Goal: Task Accomplishment & Management: Complete application form

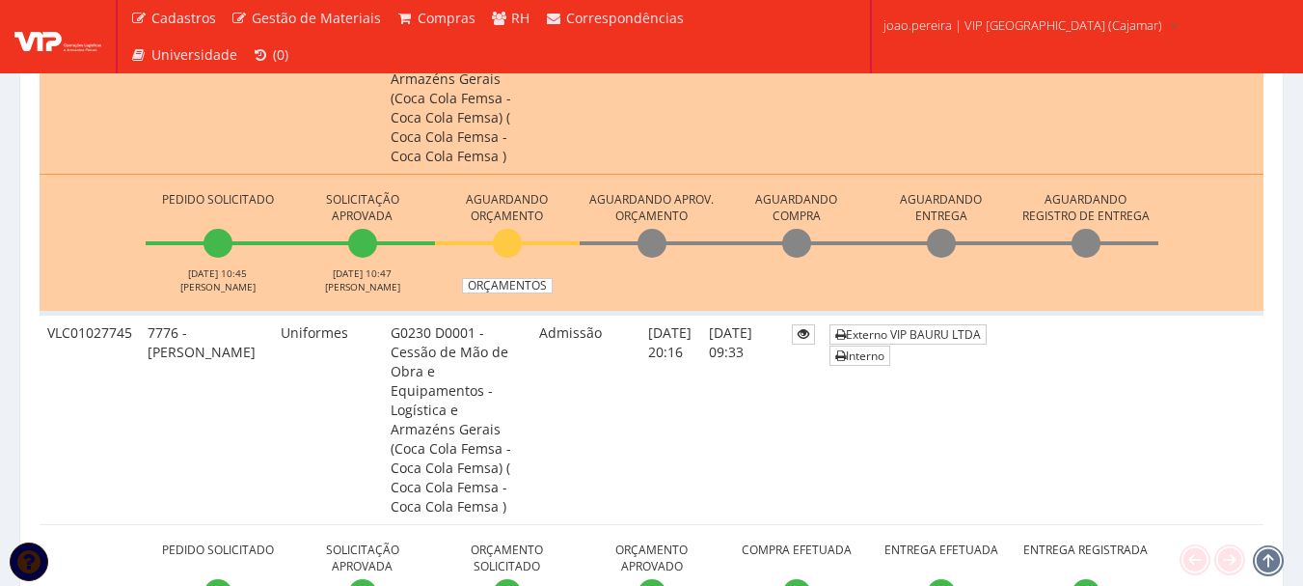
scroll to position [965, 0]
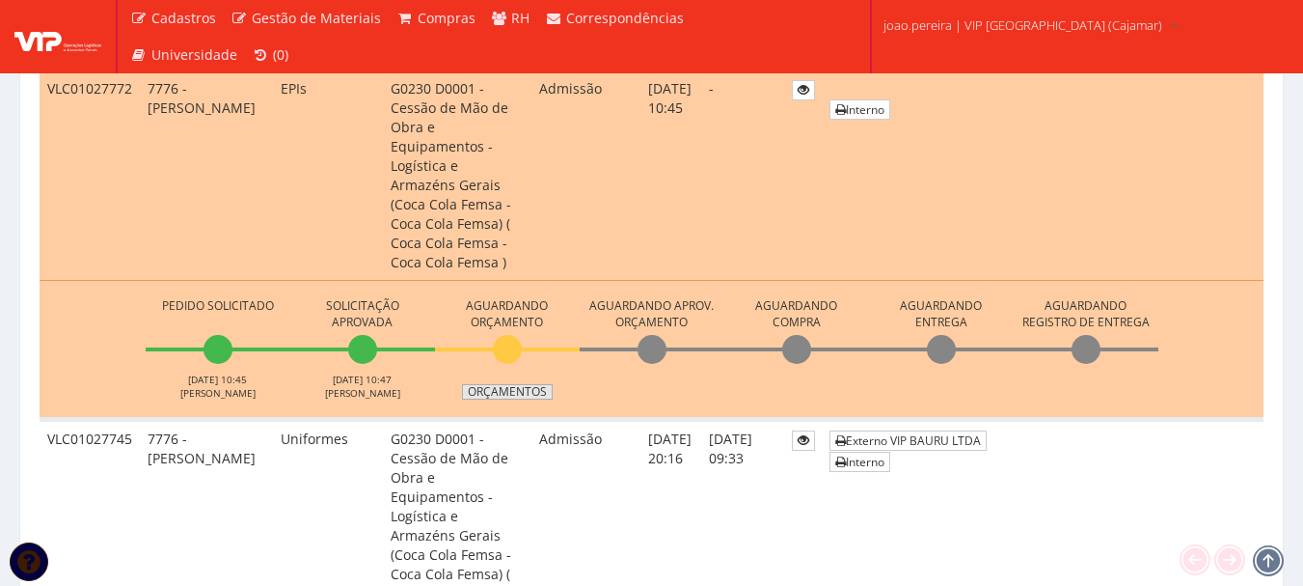
click at [506, 384] on link "Orçamentos" at bounding box center [507, 391] width 91 height 15
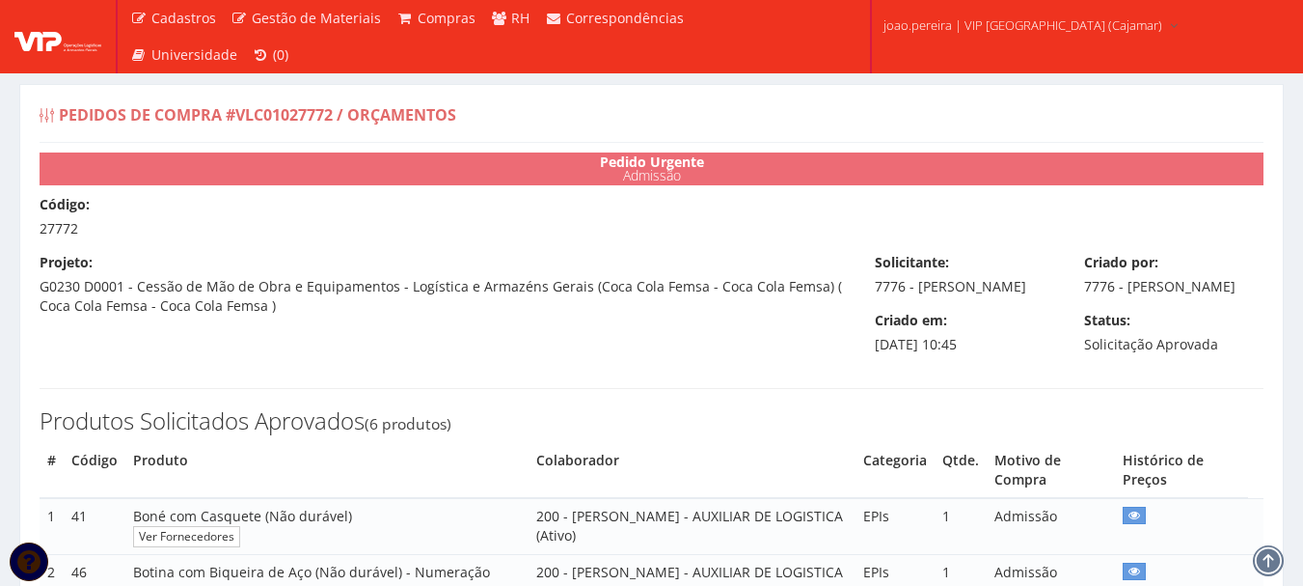
click at [318, 214] on div "Código: 27772" at bounding box center [651, 216] width 1253 height 43
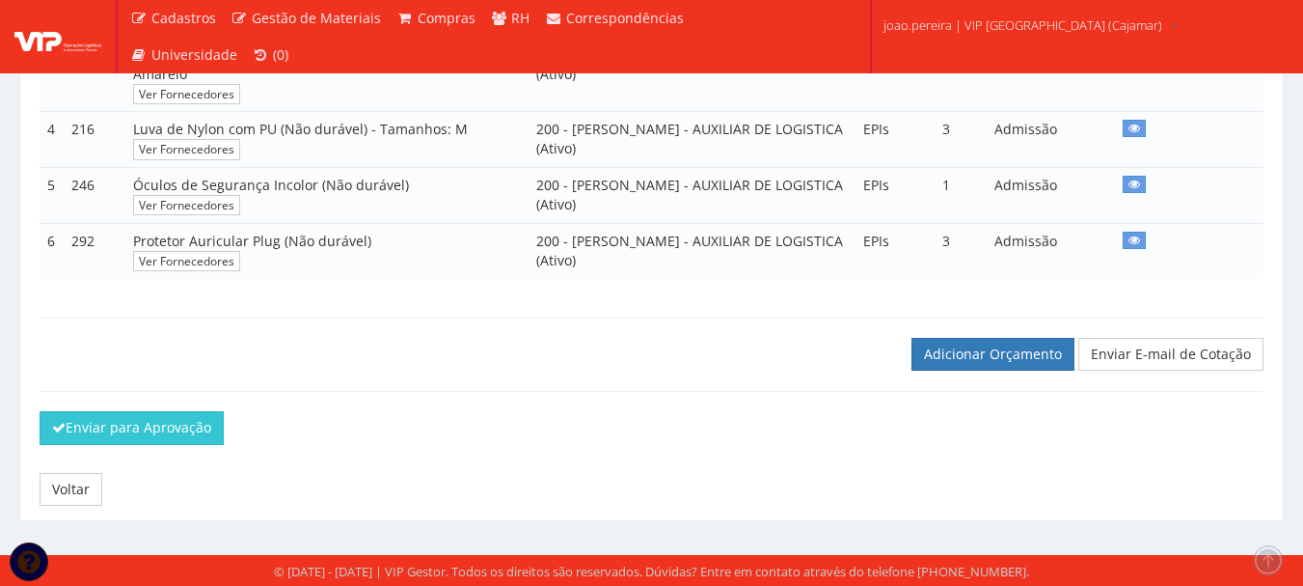
scroll to position [613, 0]
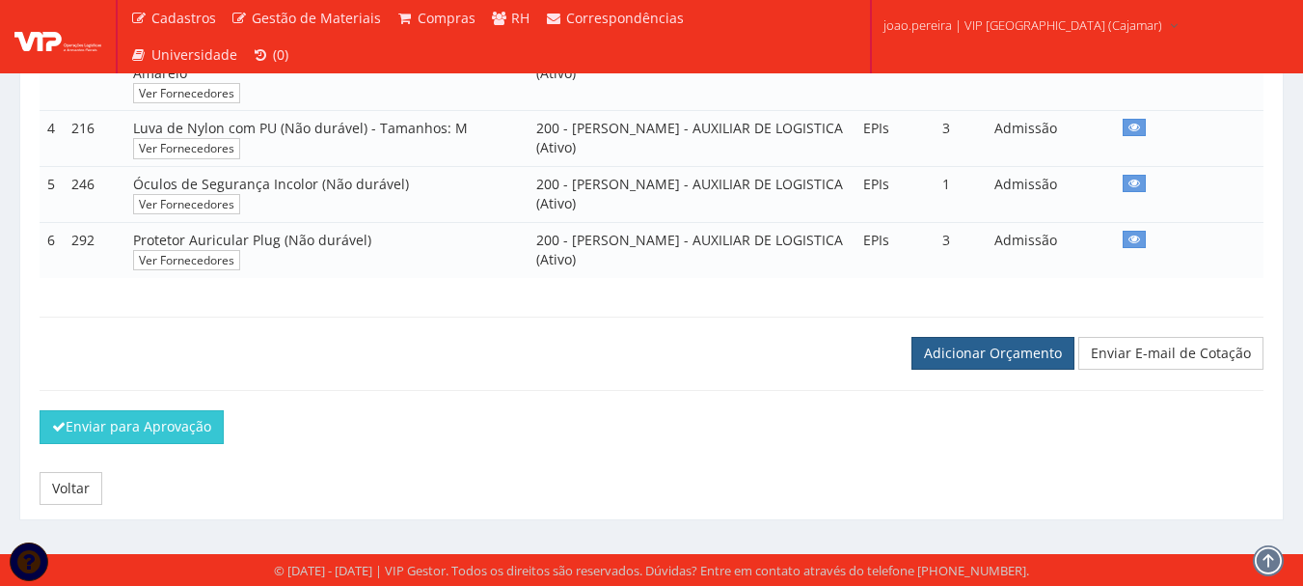
click at [959, 355] on link "Adicionar Orçamento" at bounding box center [993, 353] width 163 height 33
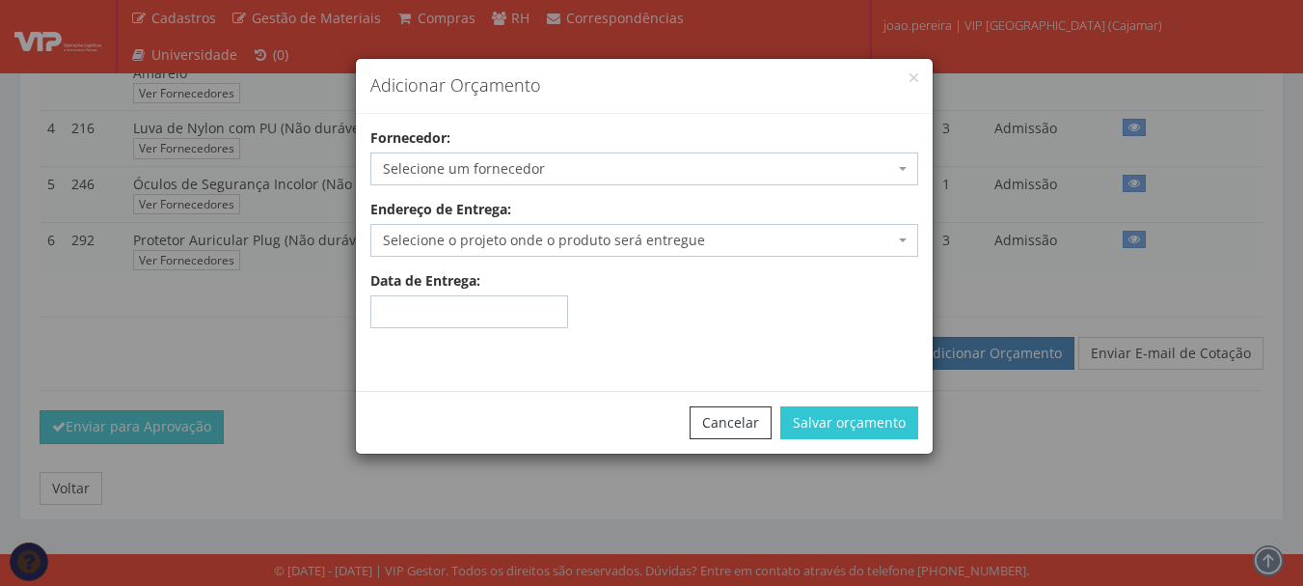
click at [579, 168] on span "Selecione um fornecedor" at bounding box center [638, 168] width 511 height 19
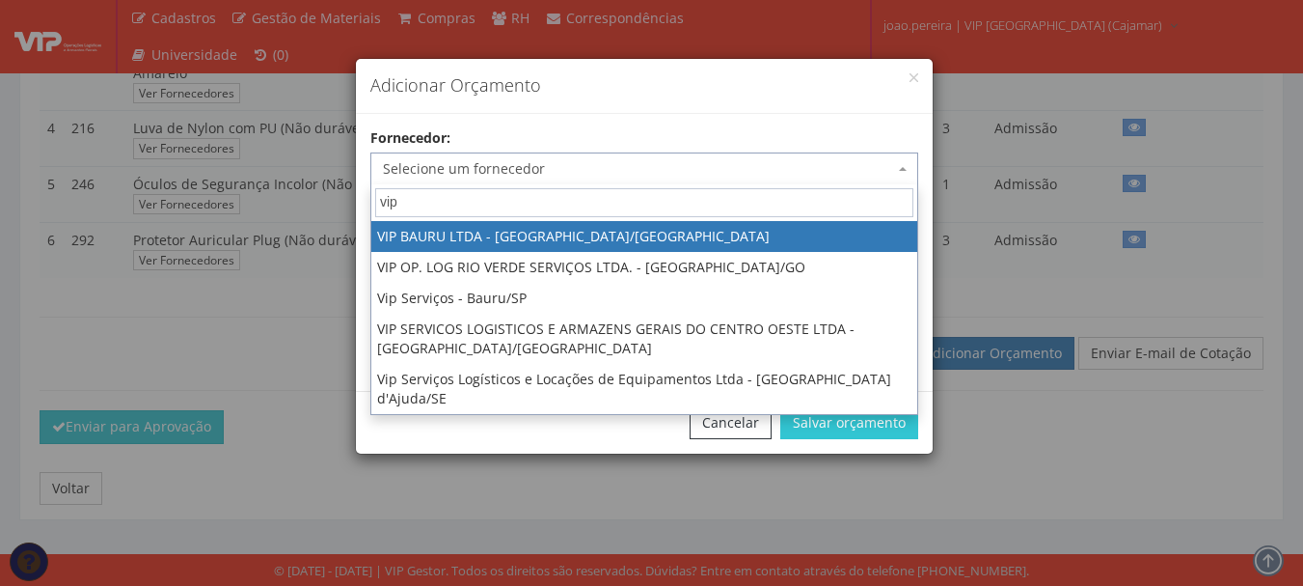
type input "vip"
select select "532"
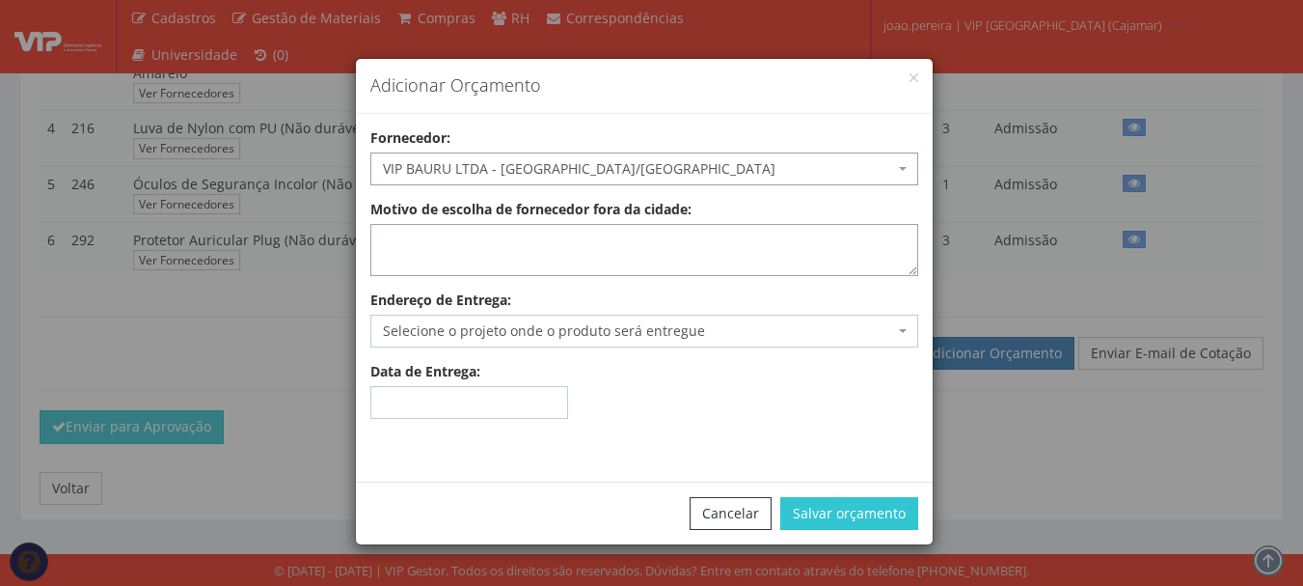
click at [491, 244] on textarea "Motivo de escolha de fornecedor fora da cidade:" at bounding box center [644, 250] width 548 height 52
type textarea "estoque"
click at [479, 340] on span "Selecione o projeto onde o produto será entregue" at bounding box center [638, 330] width 511 height 19
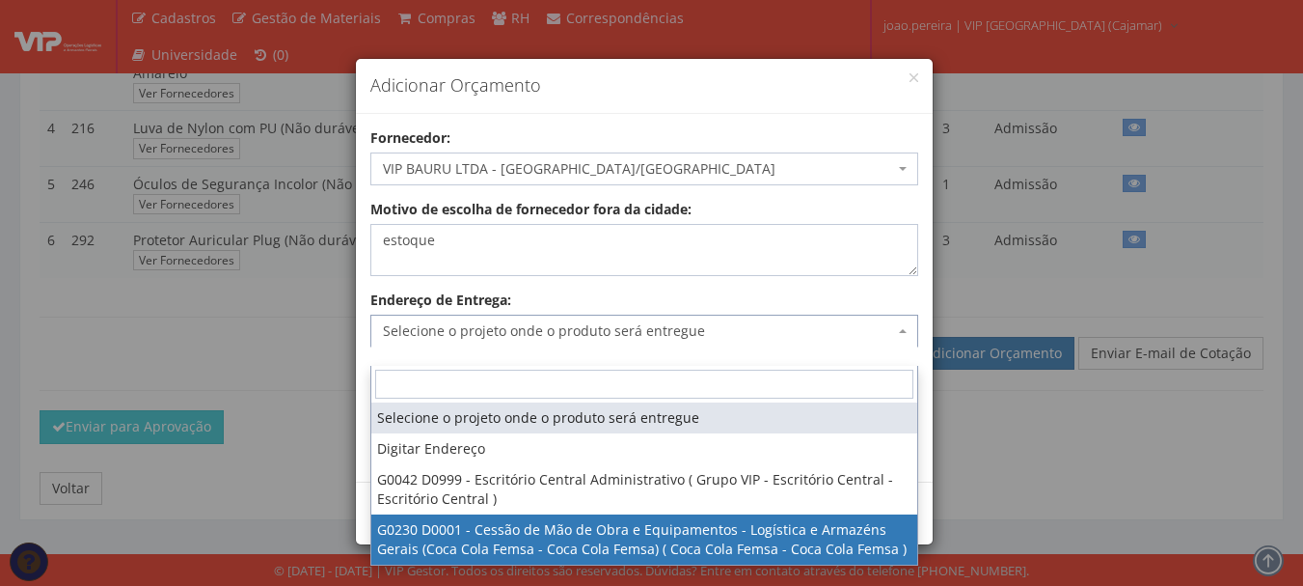
select select "230"
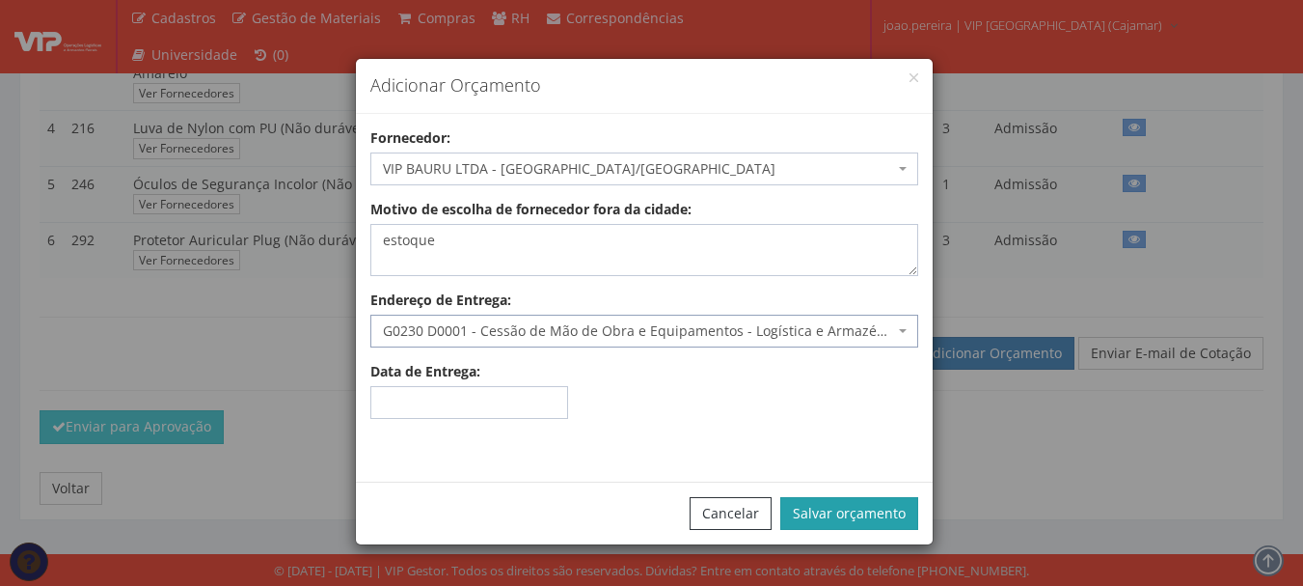
click at [888, 524] on button "Salvar orçamento" at bounding box center [849, 513] width 138 height 33
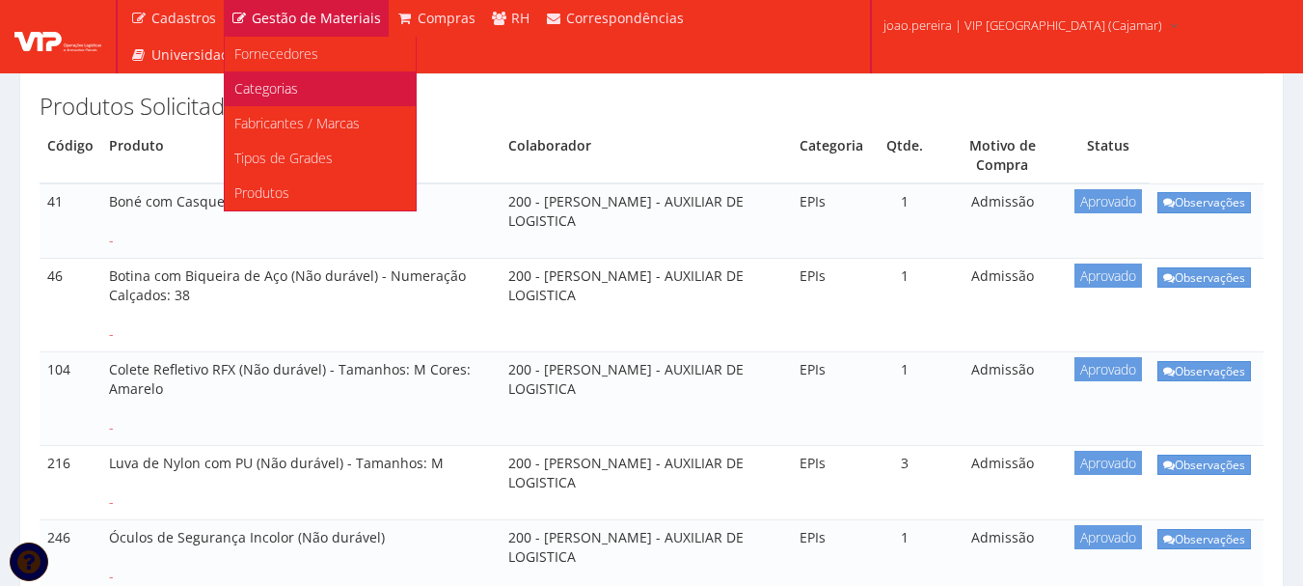
scroll to position [482, 0]
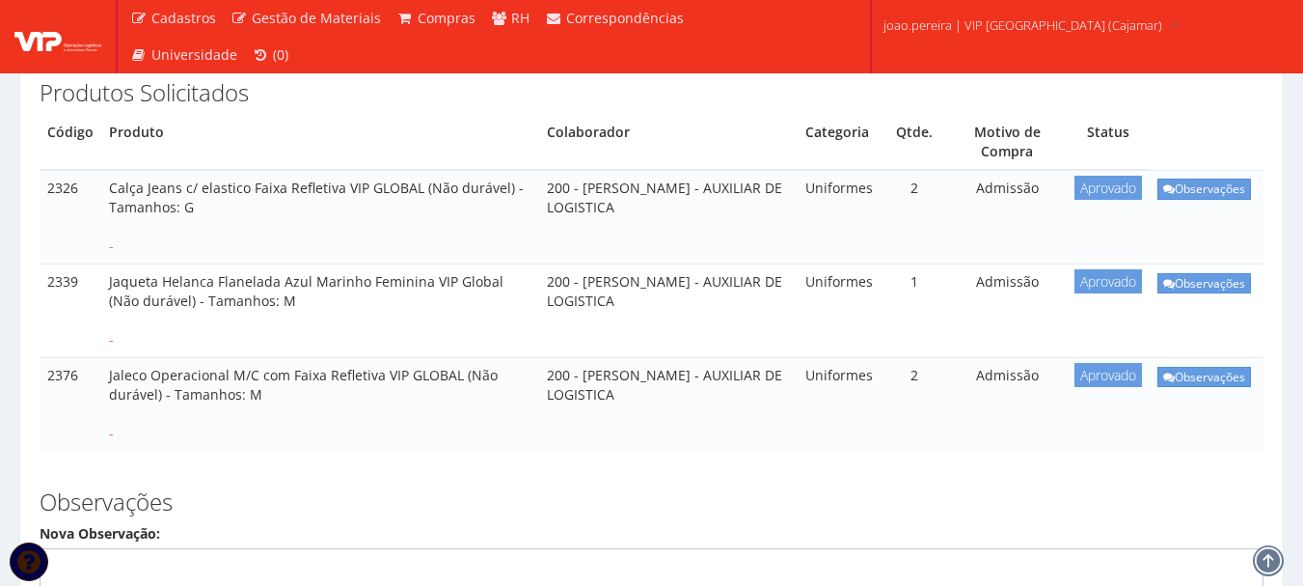
scroll to position [289, 0]
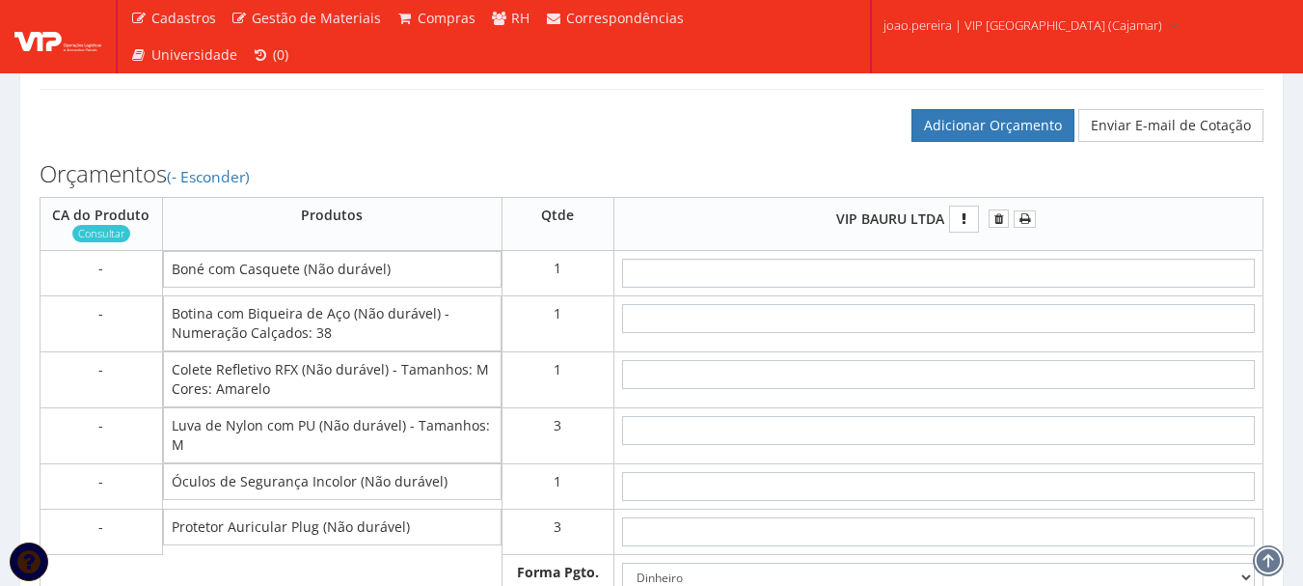
scroll to position [965, 0]
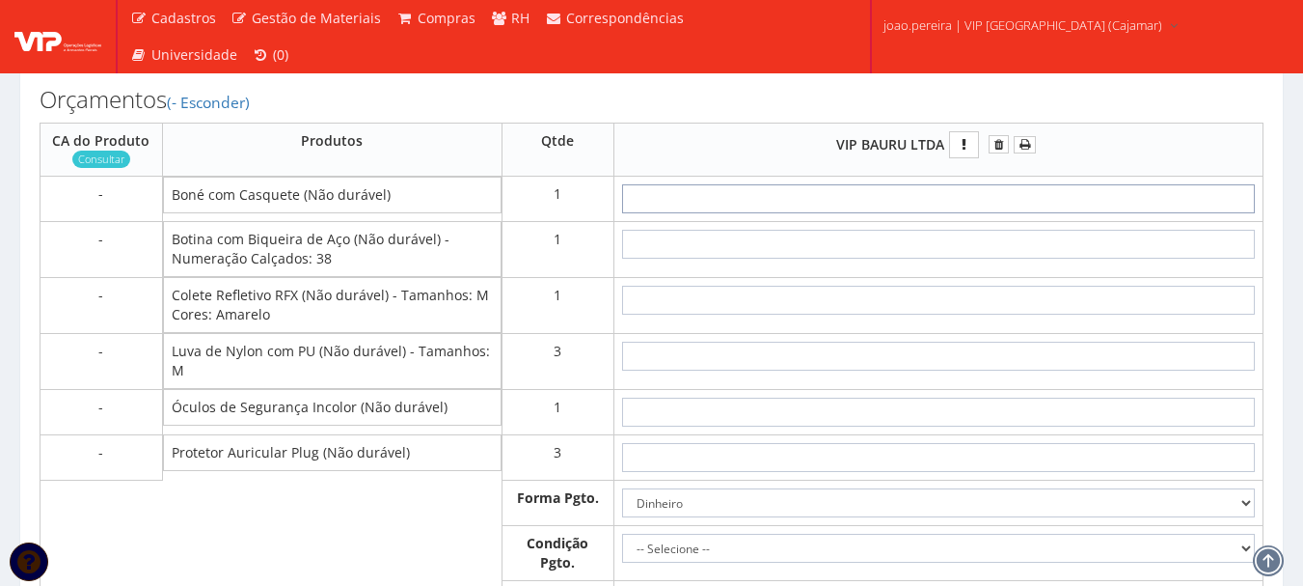
click at [1035, 213] on input "text" at bounding box center [938, 198] width 633 height 29
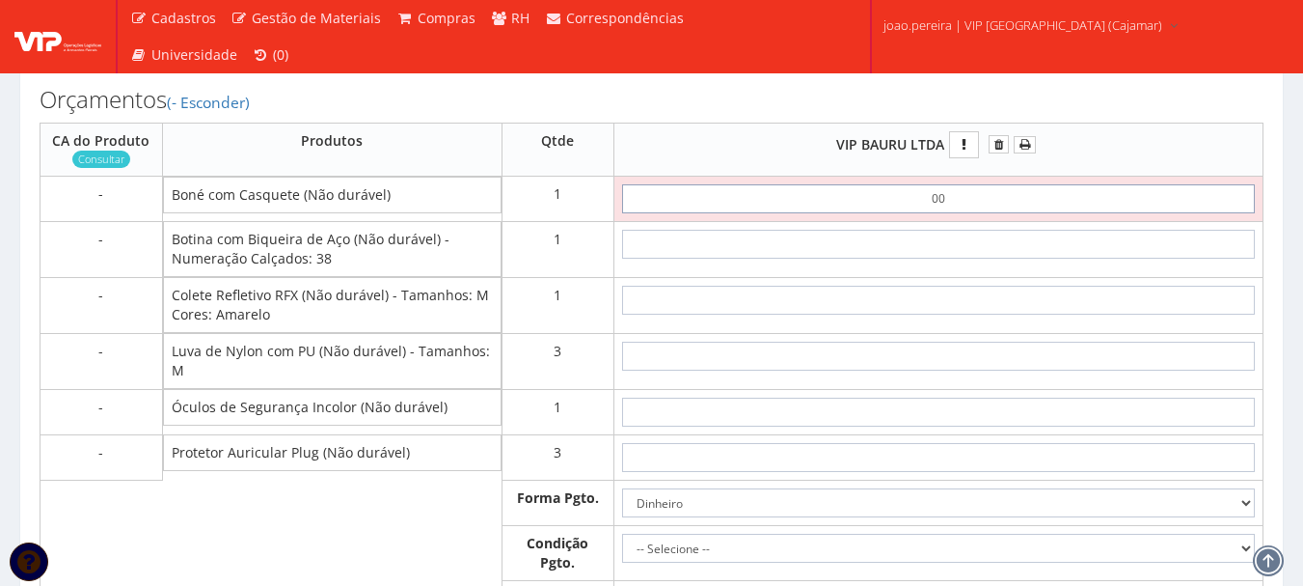
type input "0,01"
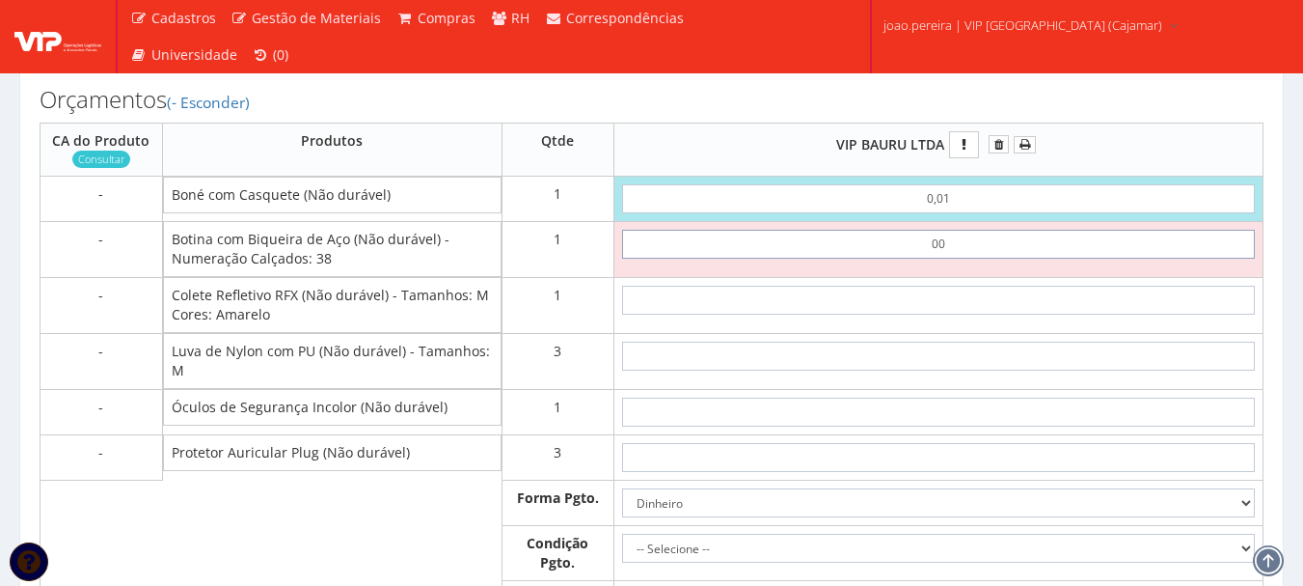
type input "0,01"
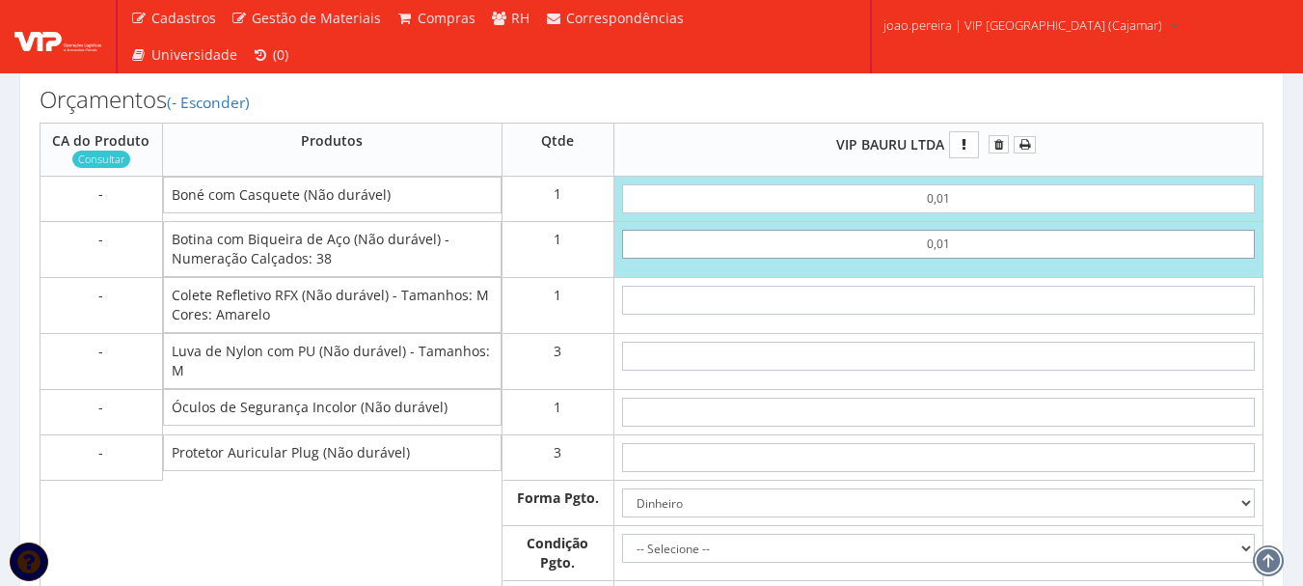
type input "0,02"
type input "0,01"
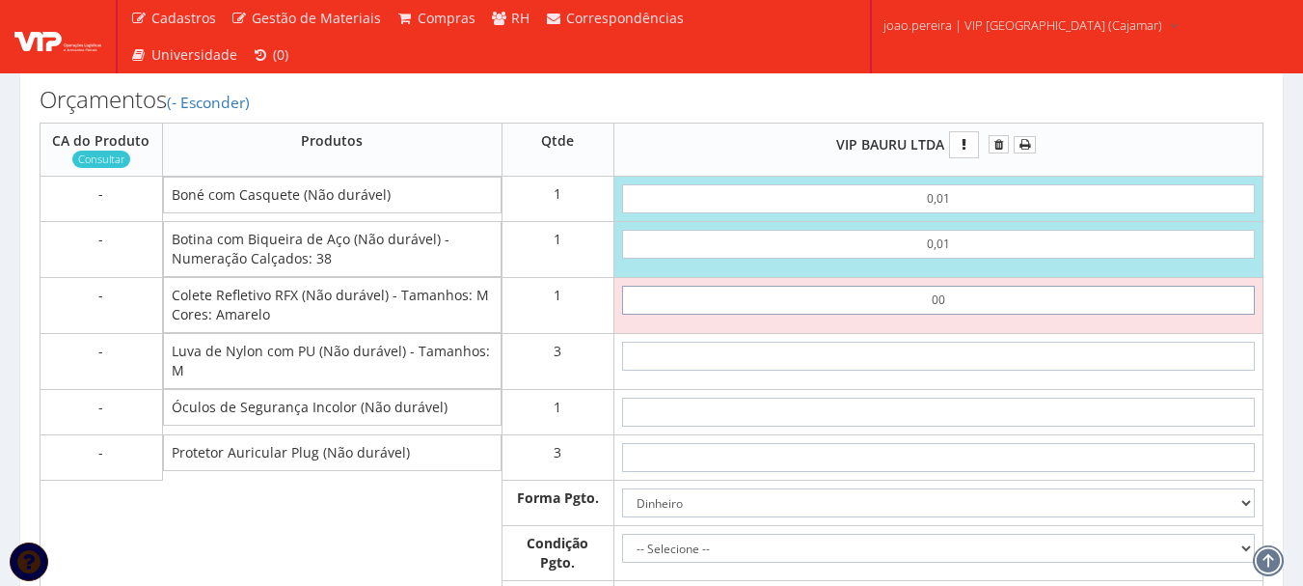
type input "0,01"
type input "0,03"
type input "0,01"
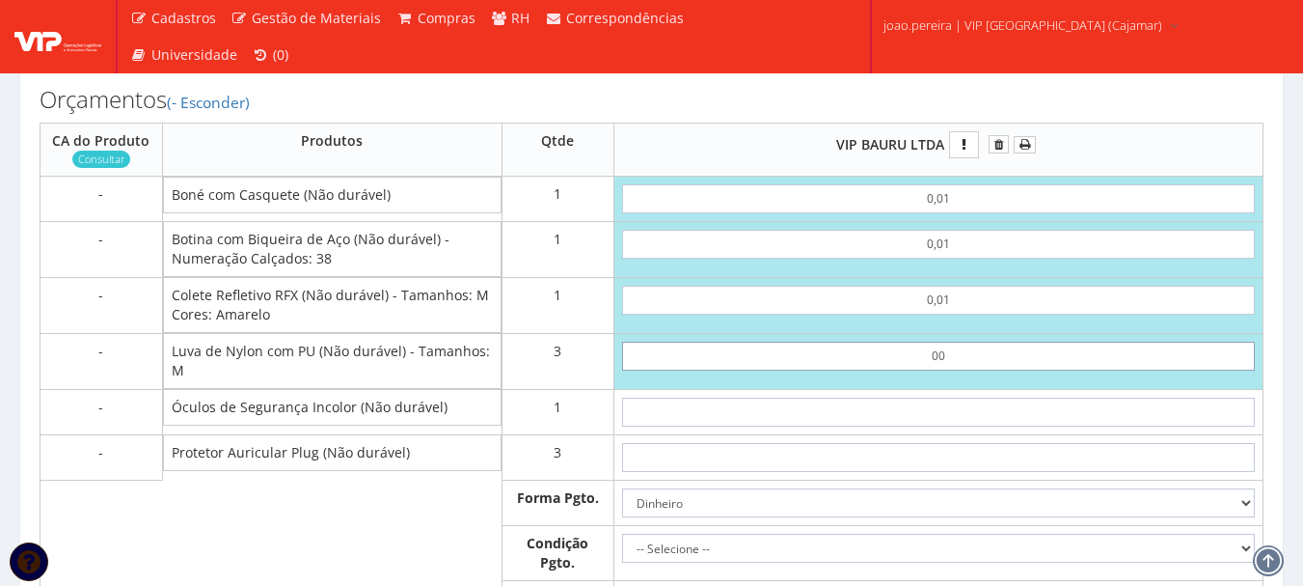
type input "0,01"
type input "0,06"
type input "0,01"
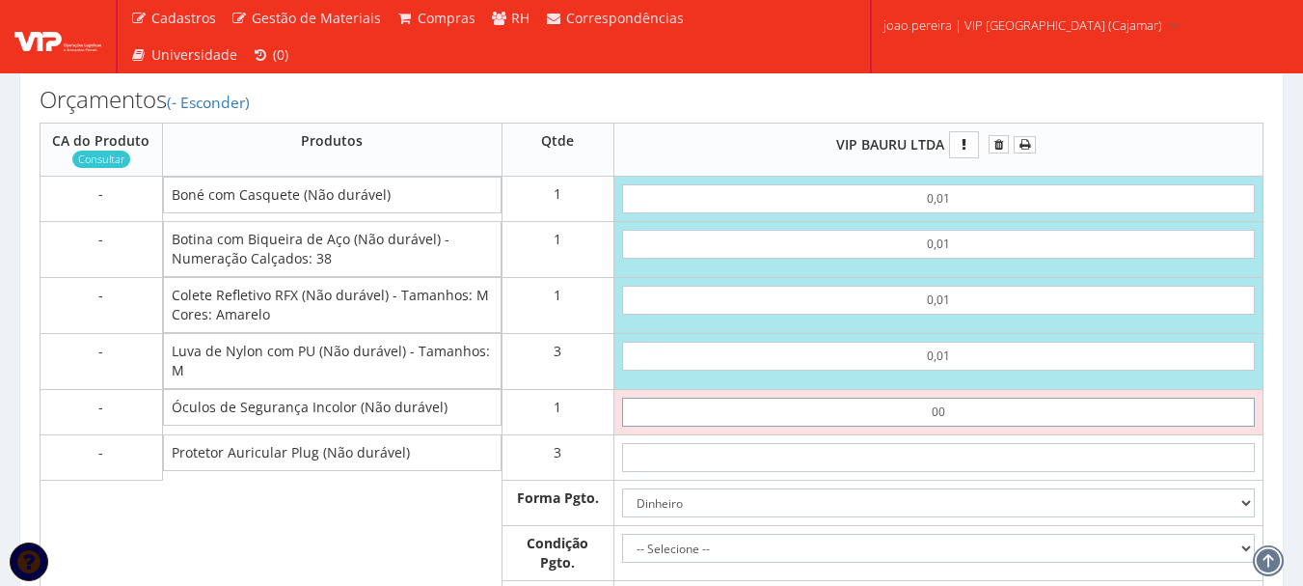
type input "0,01"
type input "0,07"
type input "0,01"
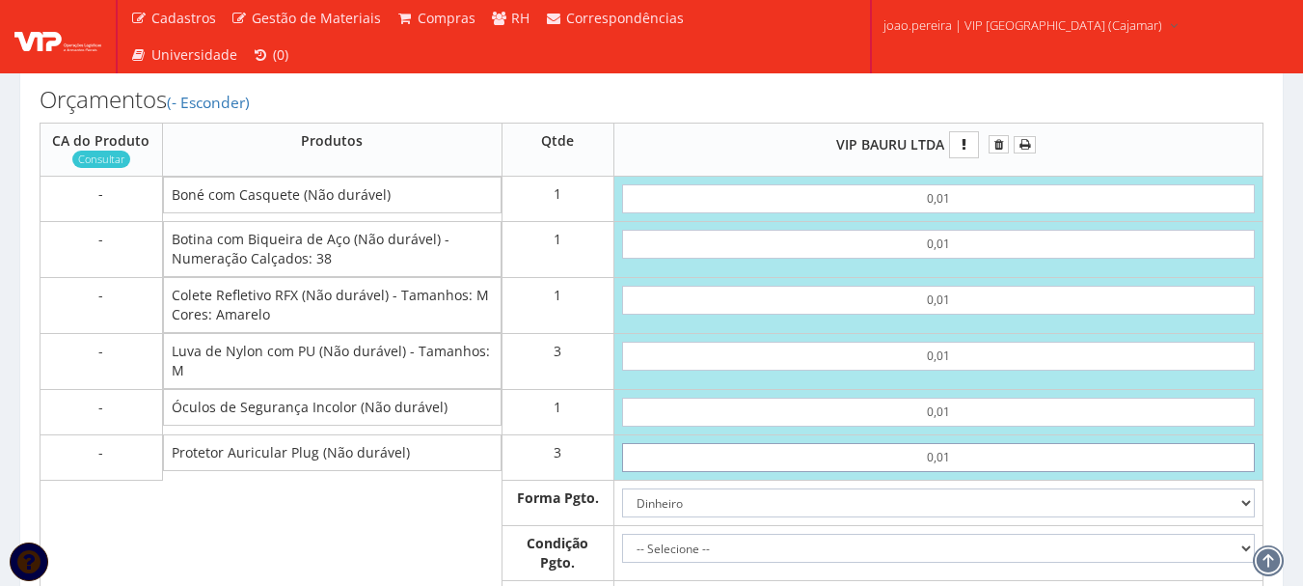
type input "0,01"
type input "0,10"
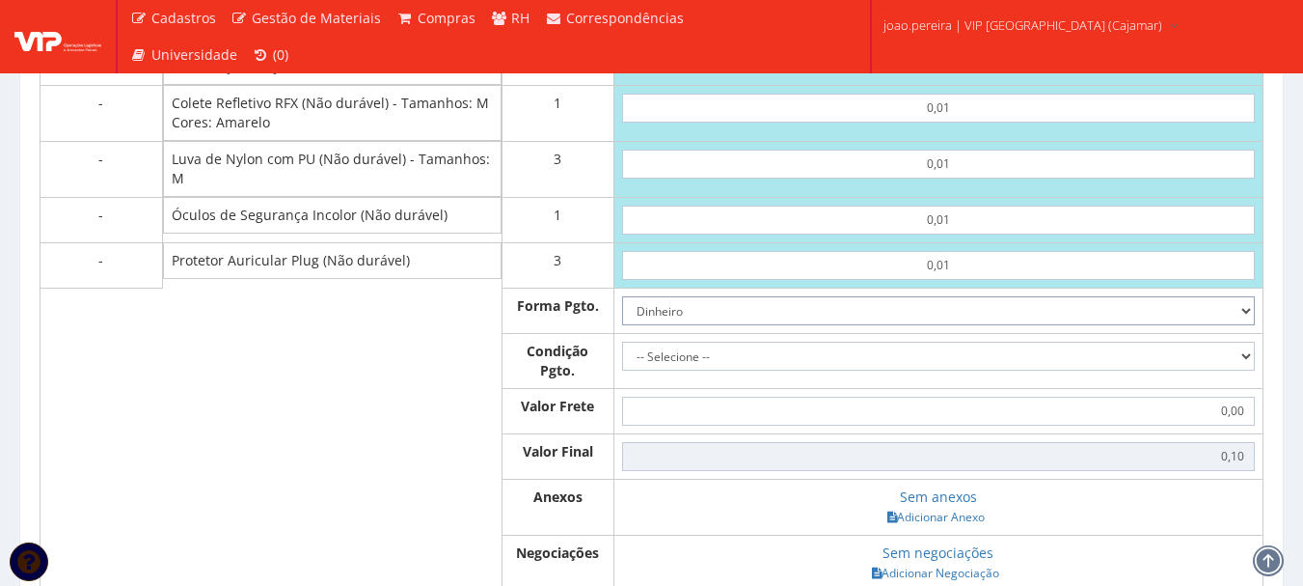
scroll to position [1158, 0]
click at [1102, 369] on select "-- Selecione -- À vista 7 dias 10 dias" at bounding box center [938, 355] width 633 height 29
select select "0"
click at [622, 359] on select "-- Selecione -- À vista 7 dias 10 dias" at bounding box center [938, 355] width 633 height 29
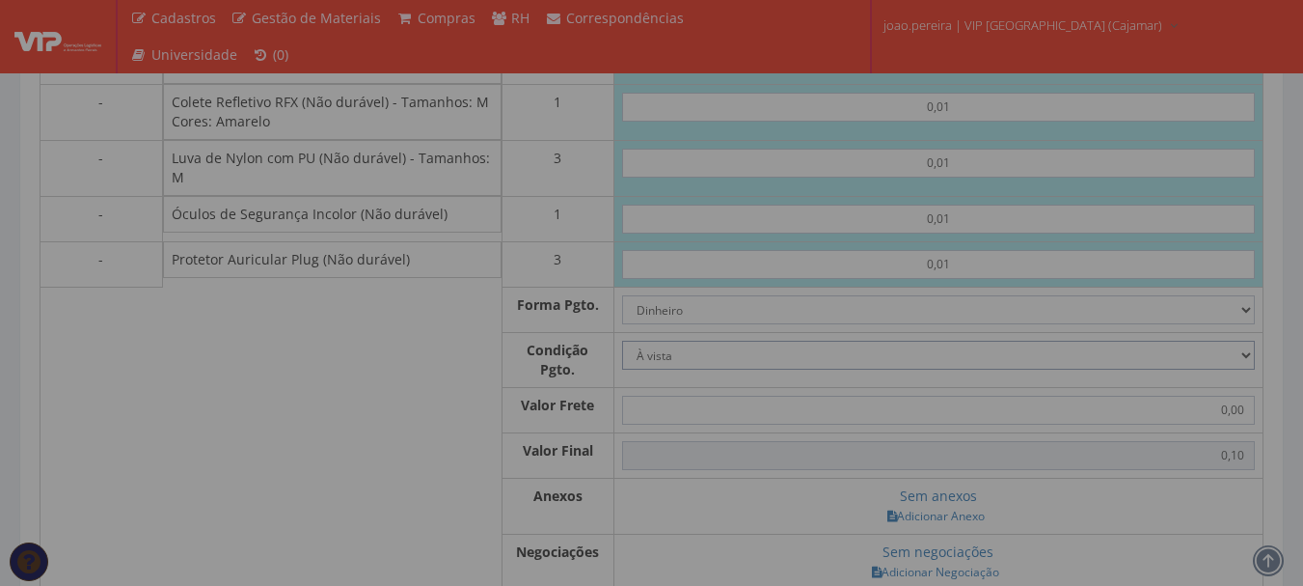
scroll to position [1351, 0]
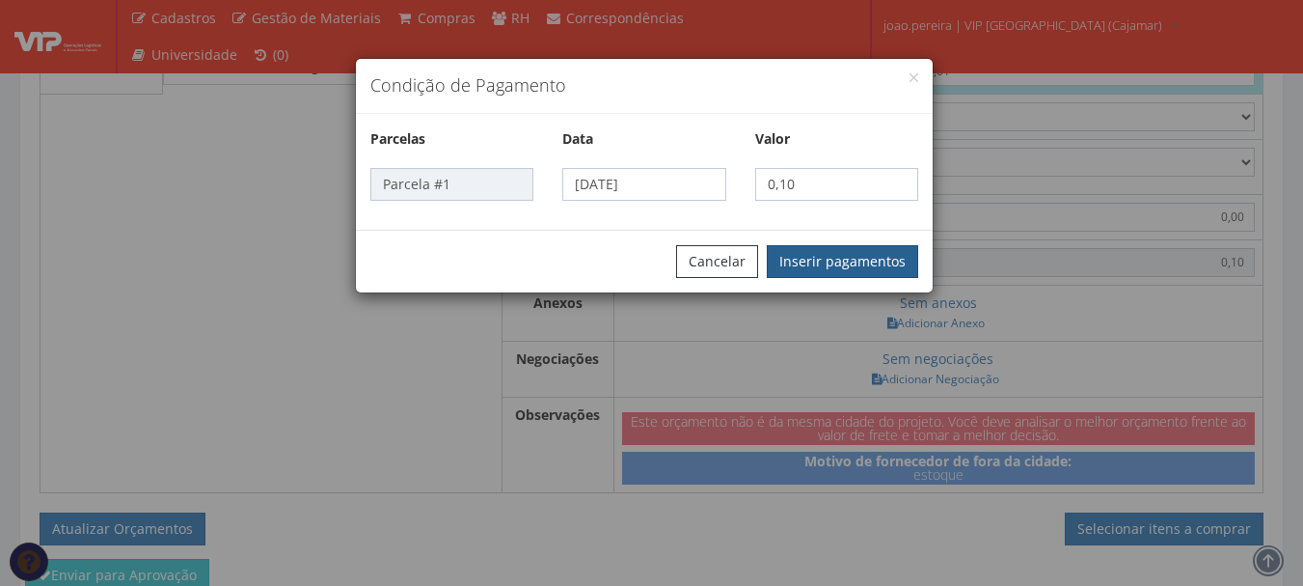
click at [878, 260] on button "Inserir pagamentos" at bounding box center [842, 261] width 151 height 33
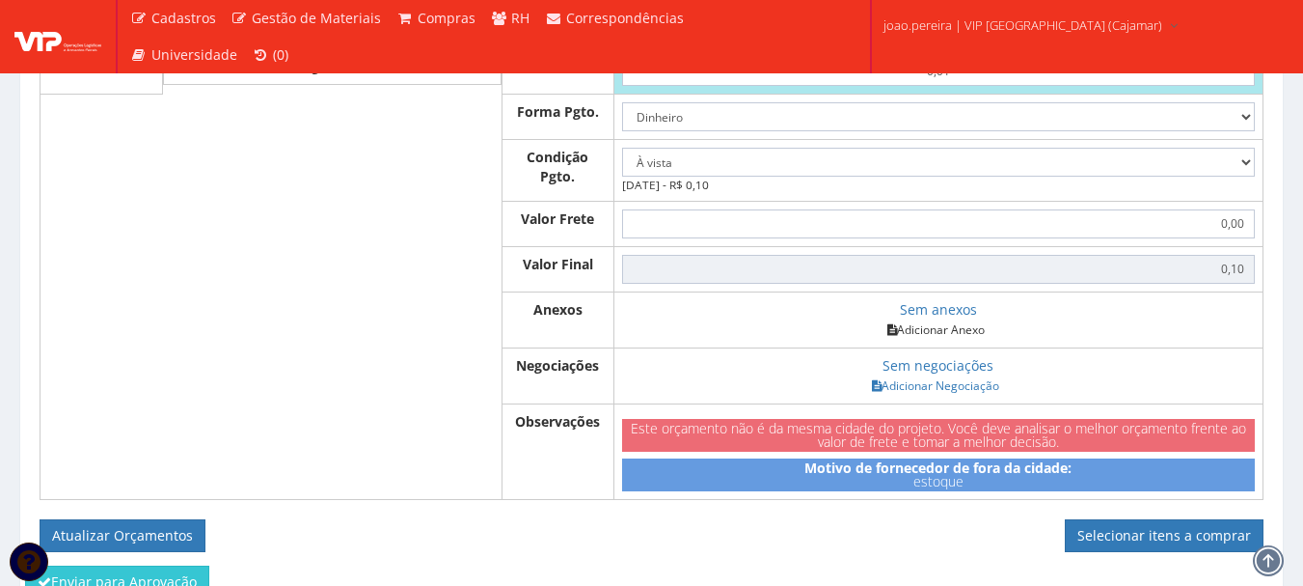
click at [951, 340] on link "Adicionar Anexo" at bounding box center [936, 329] width 109 height 20
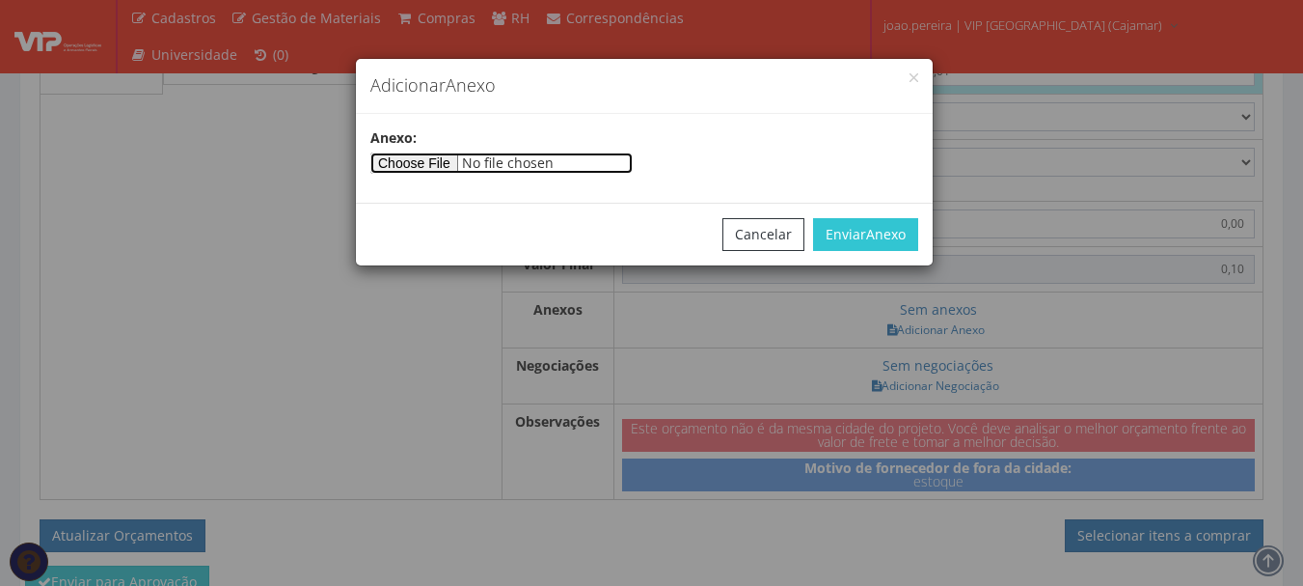
click at [433, 161] on input"] "file" at bounding box center [501, 162] width 262 height 21
type input"] "C:\fakepath\PEDIDOS SEM NOTA FISCAL ESTOQUE.docx"
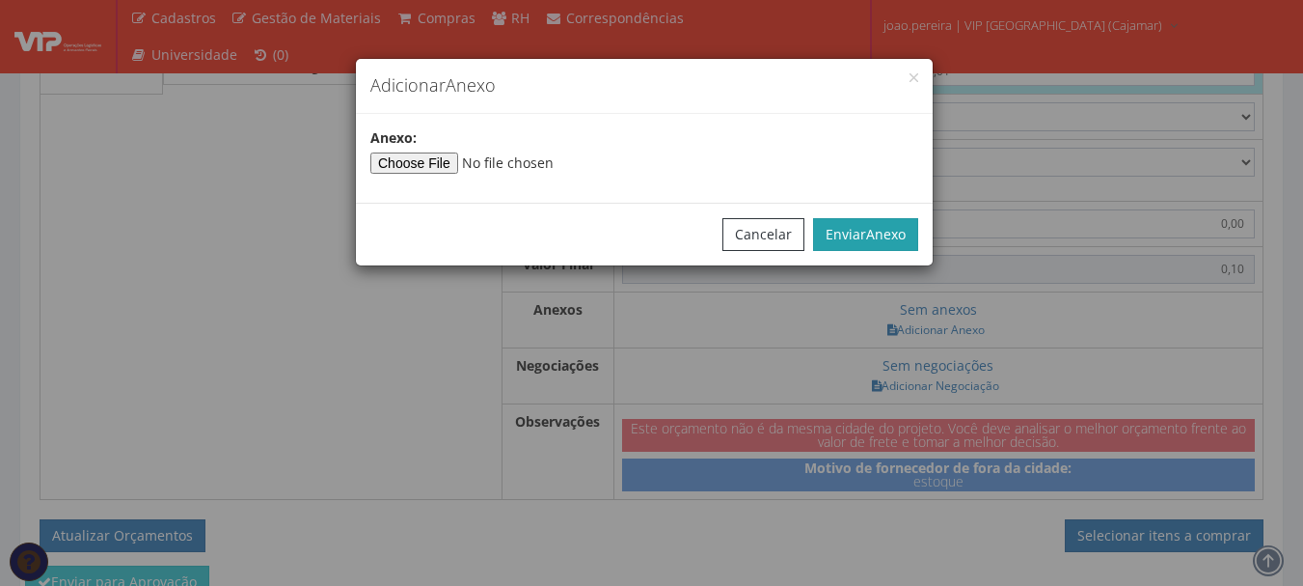
click at [867, 238] on span "Anexo" at bounding box center [886, 234] width 40 height 18
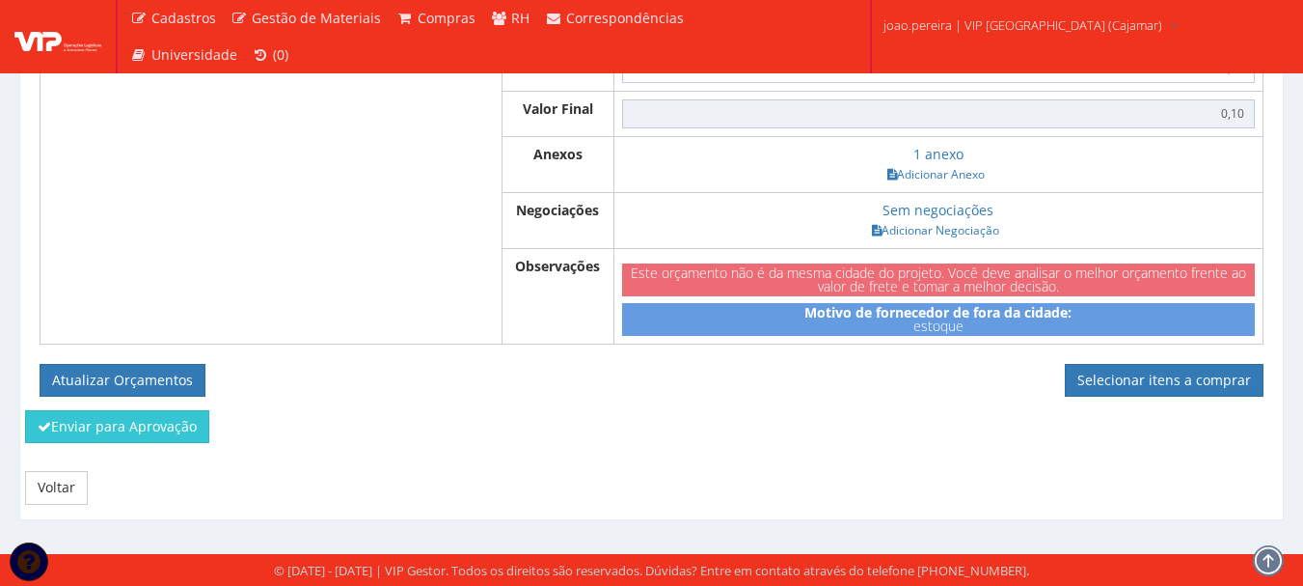
scroll to position [1525, 0]
click at [168, 368] on button "Atualizar Orçamentos" at bounding box center [123, 380] width 166 height 33
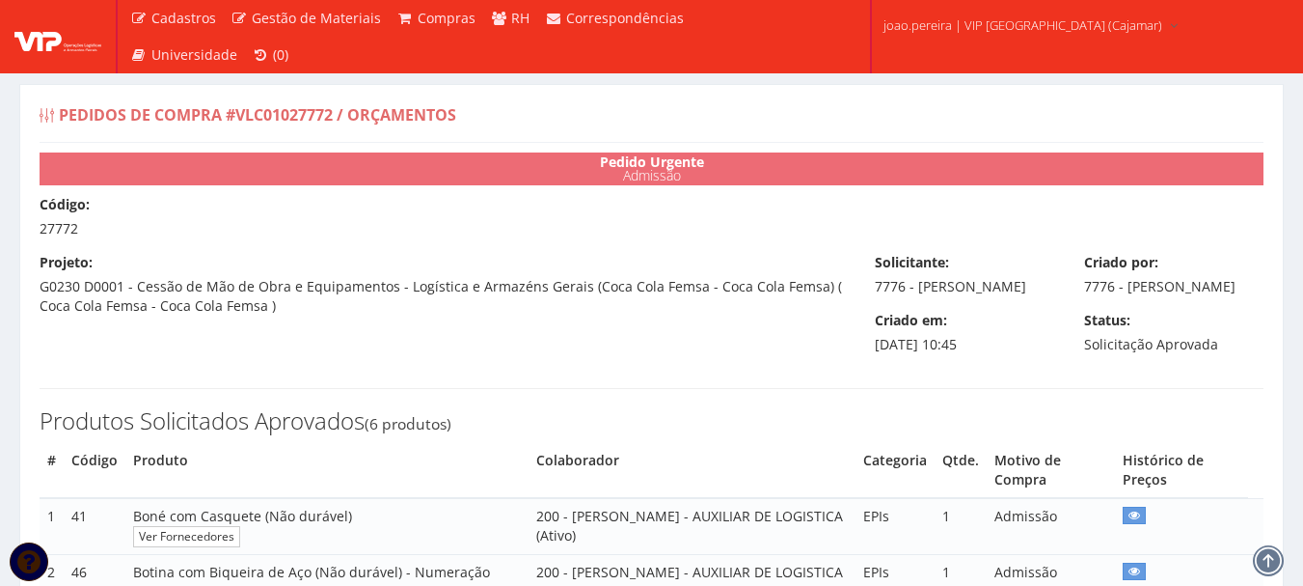
select select "0"
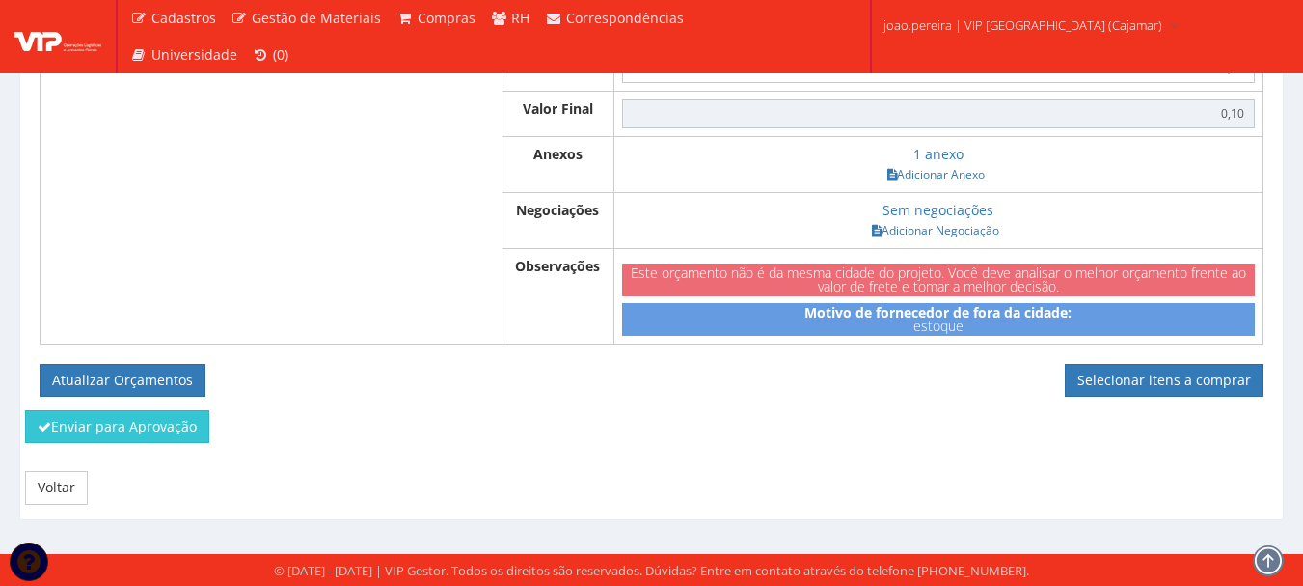
scroll to position [1447, 0]
click at [1163, 385] on link "Selecionar itens a comprar" at bounding box center [1164, 380] width 199 height 33
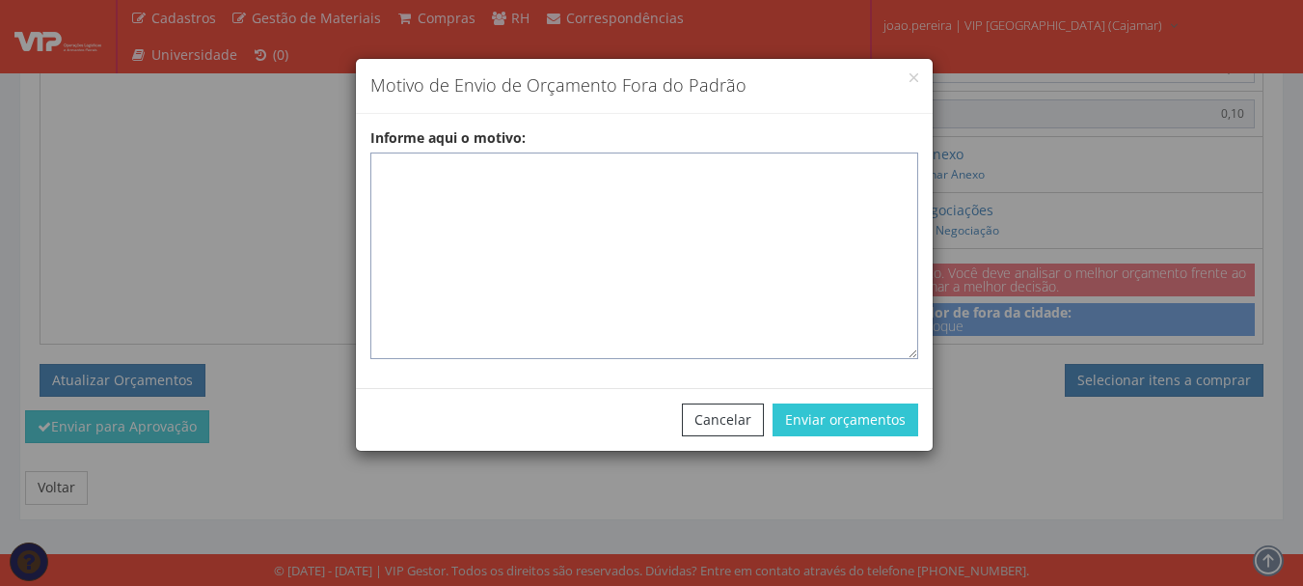
click at [507, 191] on textarea "Informe aqui o motivo:" at bounding box center [644, 255] width 548 height 206
paste textarea "EPIS ou UNIFORMES - Pedido de compra para emissão de ficha de EPIS ou Uniformes…"
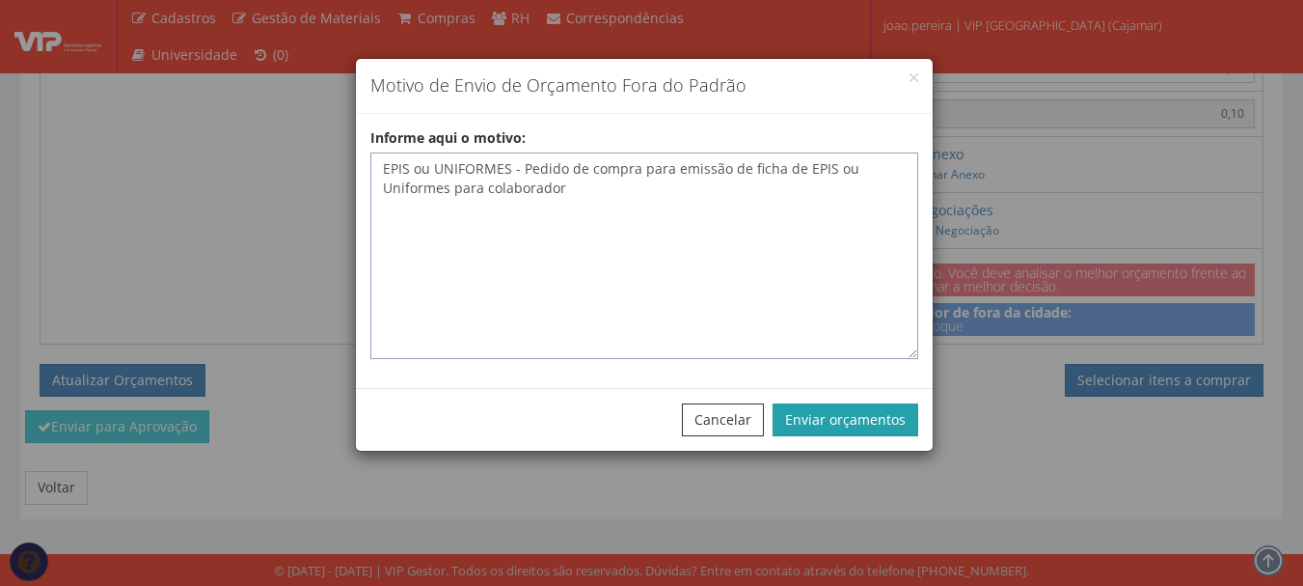
type textarea "EPIS ou UNIFORMES - Pedido de compra para emissão de ficha de EPIS ou Uniformes…"
click at [866, 423] on button "Enviar orçamentos" at bounding box center [846, 419] width 146 height 33
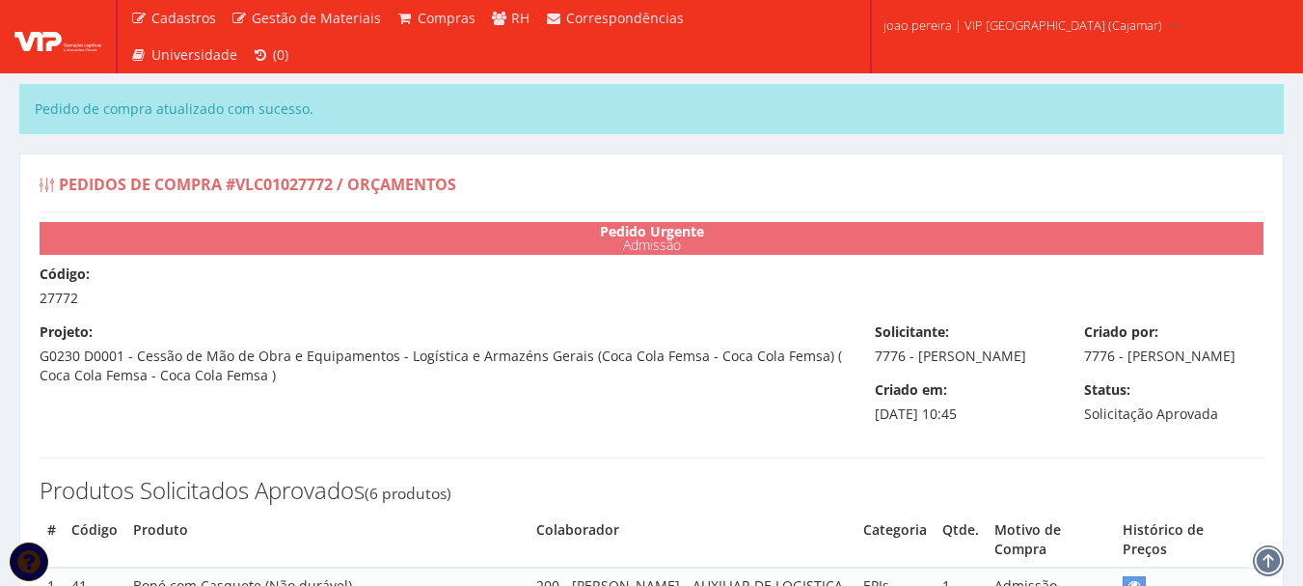
select select "0"
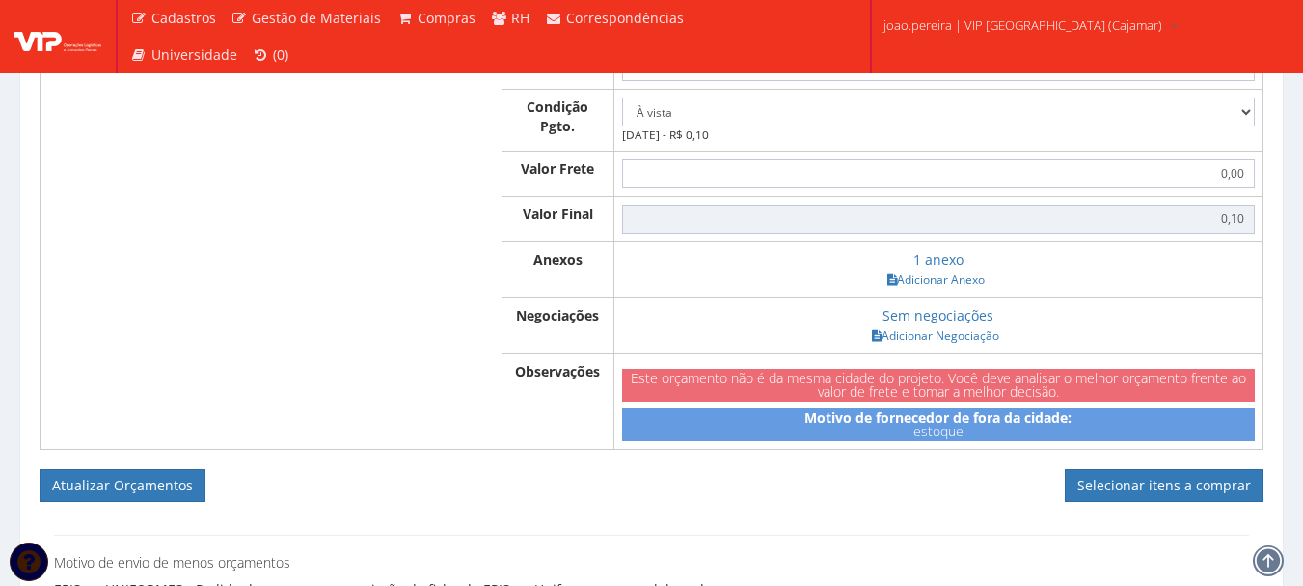
scroll to position [1447, 0]
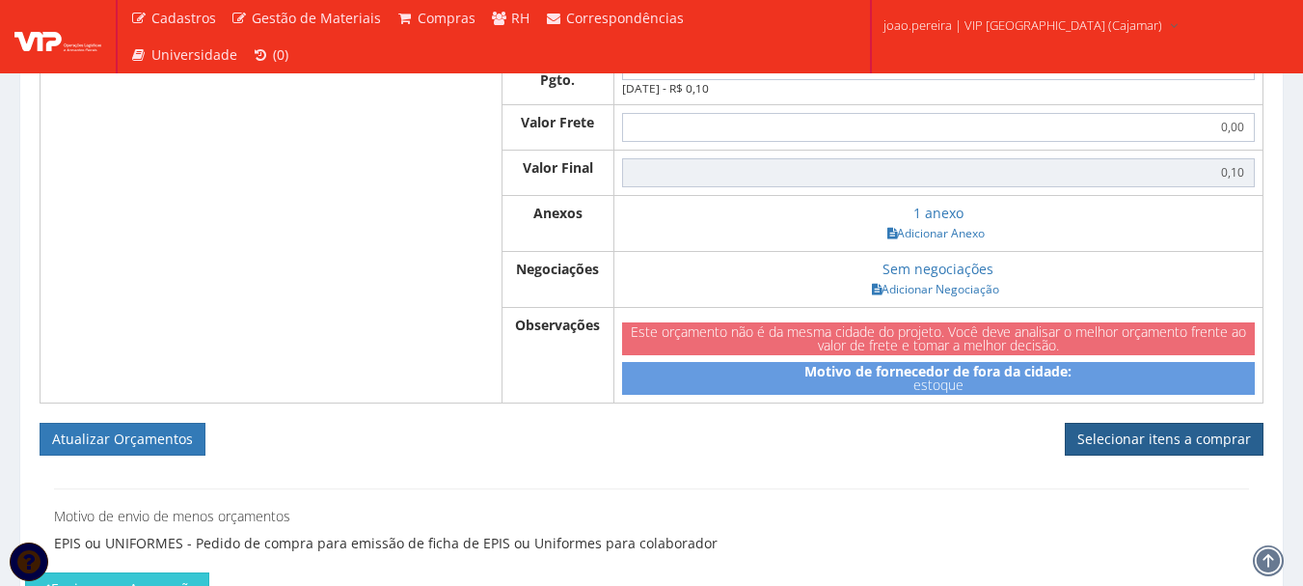
click at [1189, 453] on link "Selecionar itens a comprar" at bounding box center [1164, 439] width 199 height 33
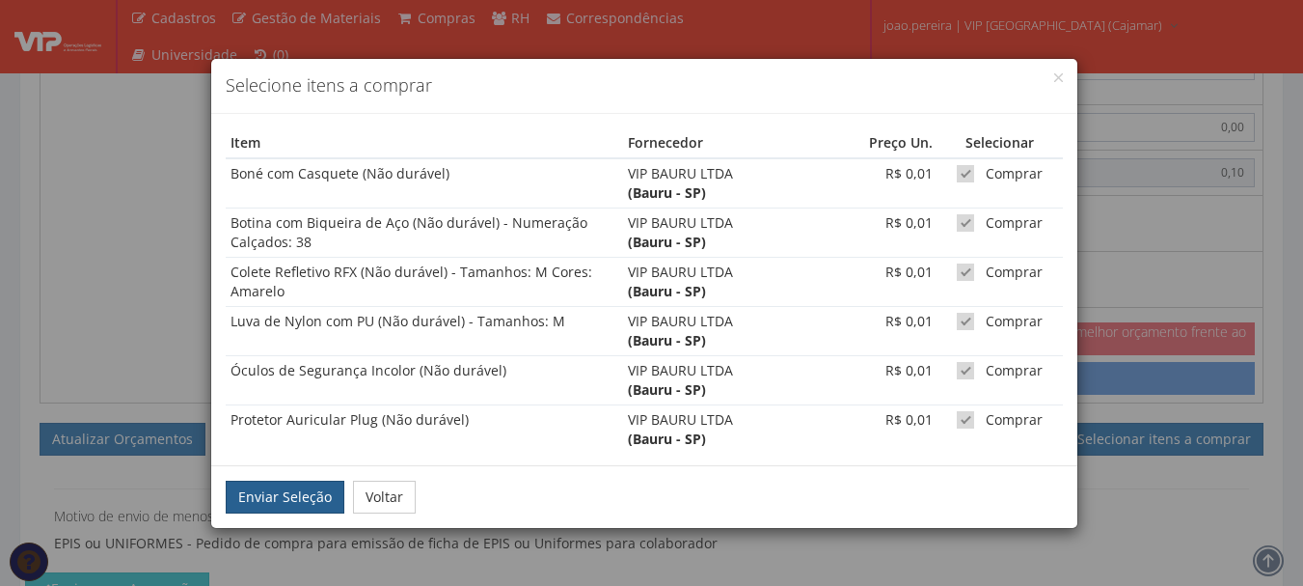
click at [309, 499] on button "Enviar Seleção" at bounding box center [285, 496] width 119 height 33
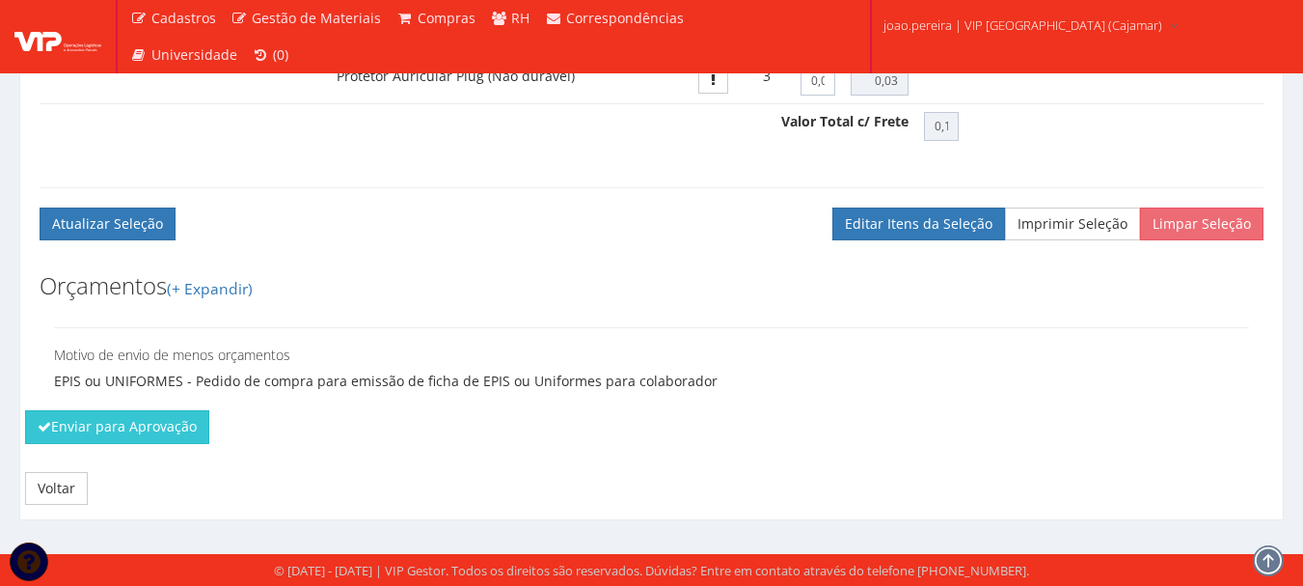
scroll to position [1277, 0]
click at [178, 424] on button "Enviar para Aprovação" at bounding box center [117, 426] width 184 height 33
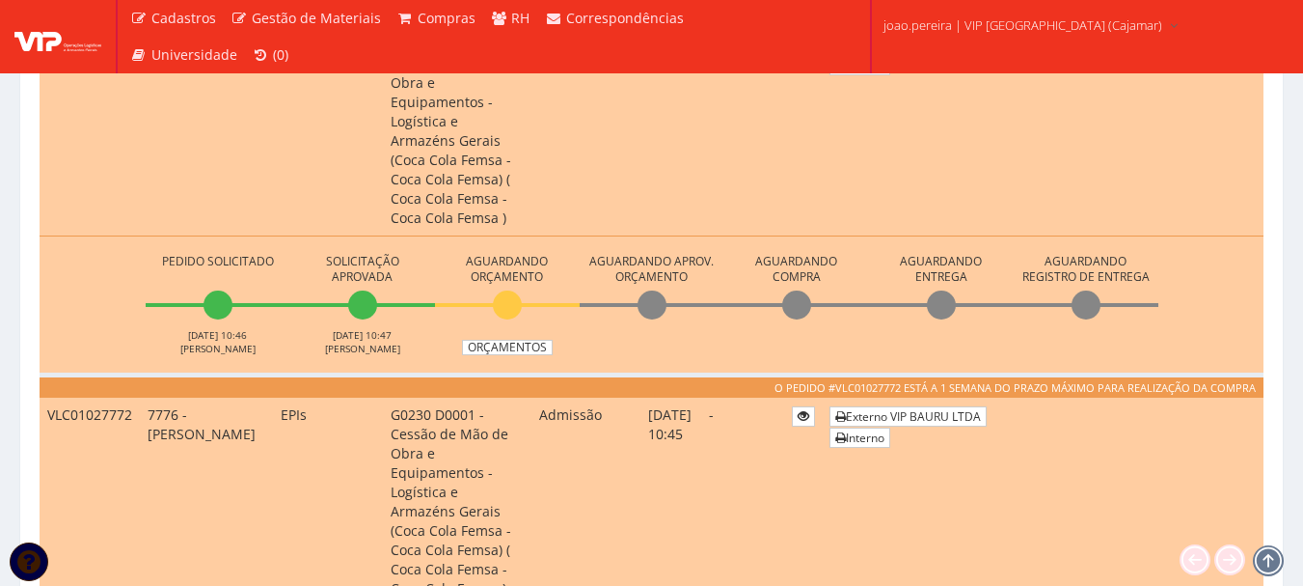
scroll to position [675, 0]
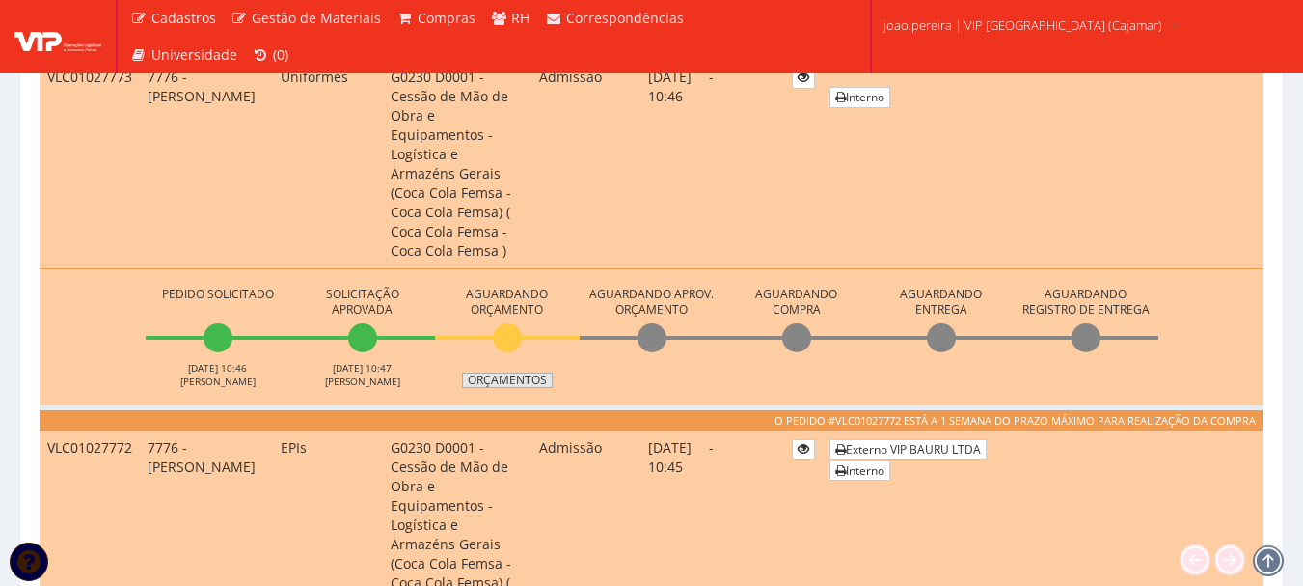
click at [526, 372] on link "Orçamentos" at bounding box center [507, 379] width 91 height 15
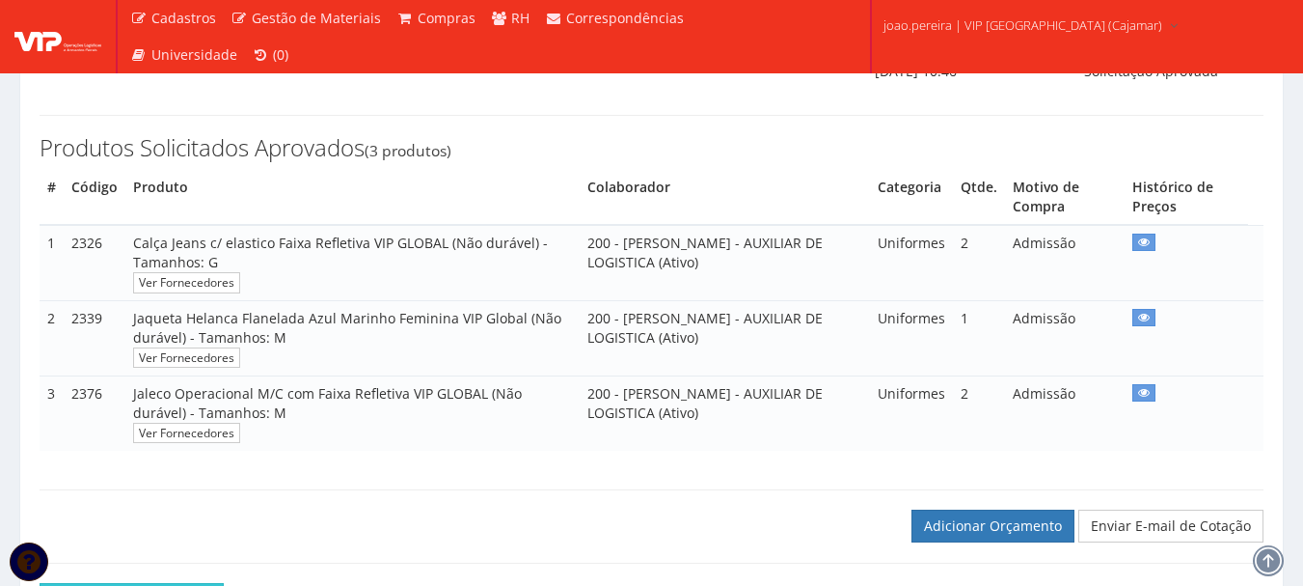
scroll to position [271, 0]
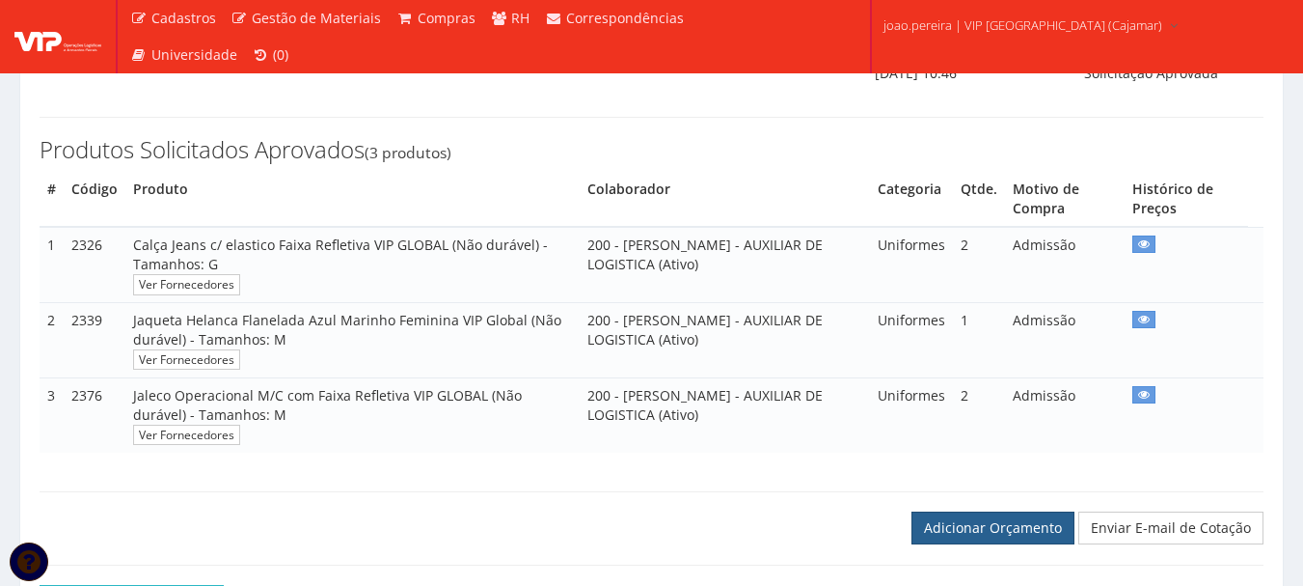
click at [1036, 540] on link "Adicionar Orçamento" at bounding box center [993, 527] width 163 height 33
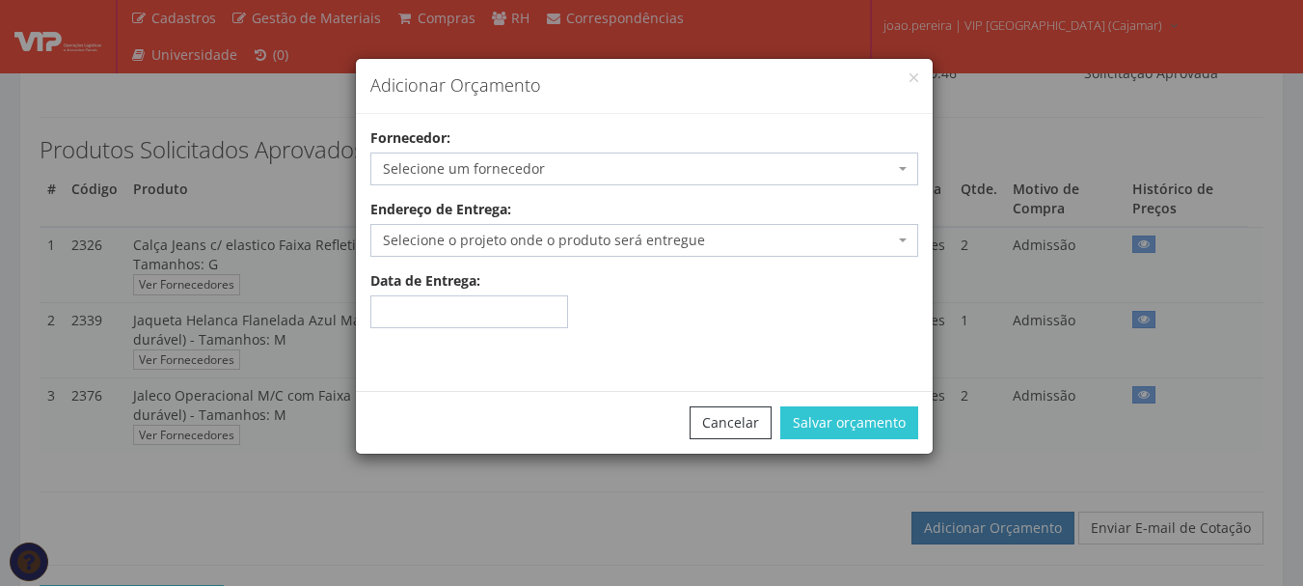
click at [599, 172] on span "Selecione um fornecedor" at bounding box center [638, 168] width 511 height 19
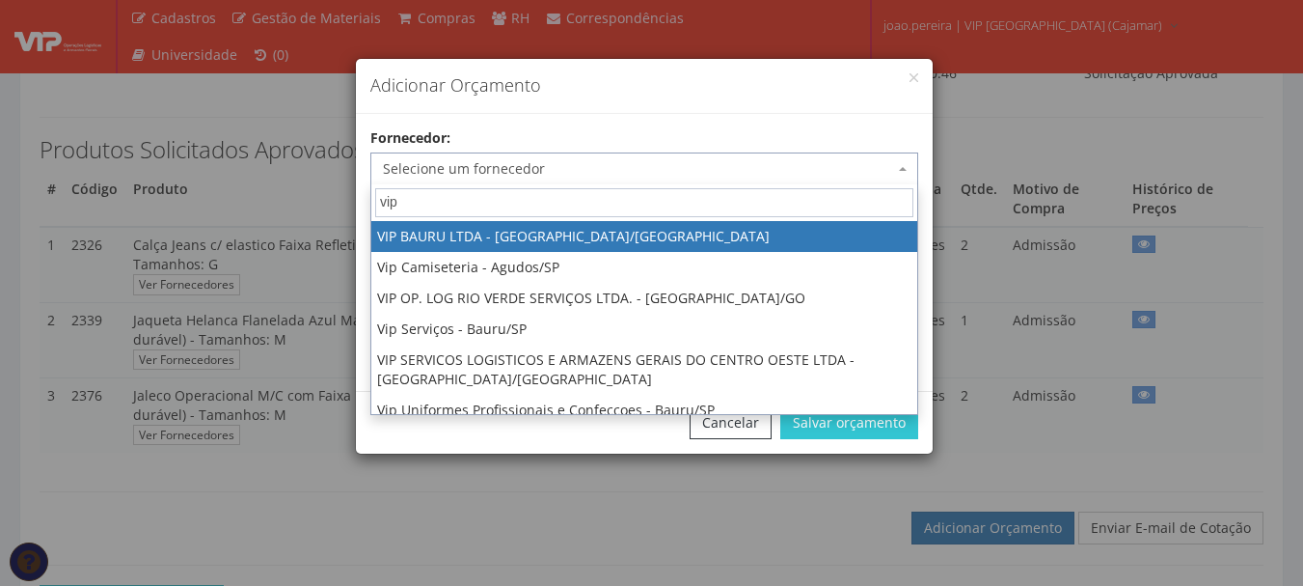
type input "vip"
select select "532"
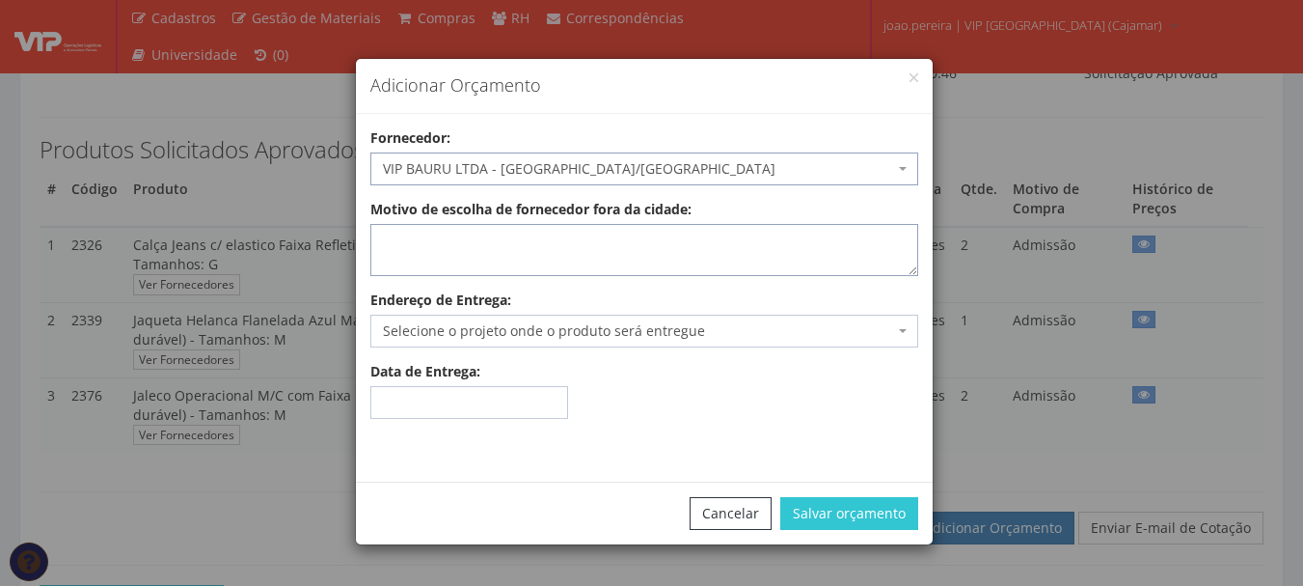
click at [497, 255] on textarea "Motivo de escolha de fornecedor fora da cidade:" at bounding box center [644, 250] width 548 height 52
type textarea "estoque"
click at [536, 322] on span "Selecione o projeto onde o produto será entregue" at bounding box center [638, 330] width 511 height 19
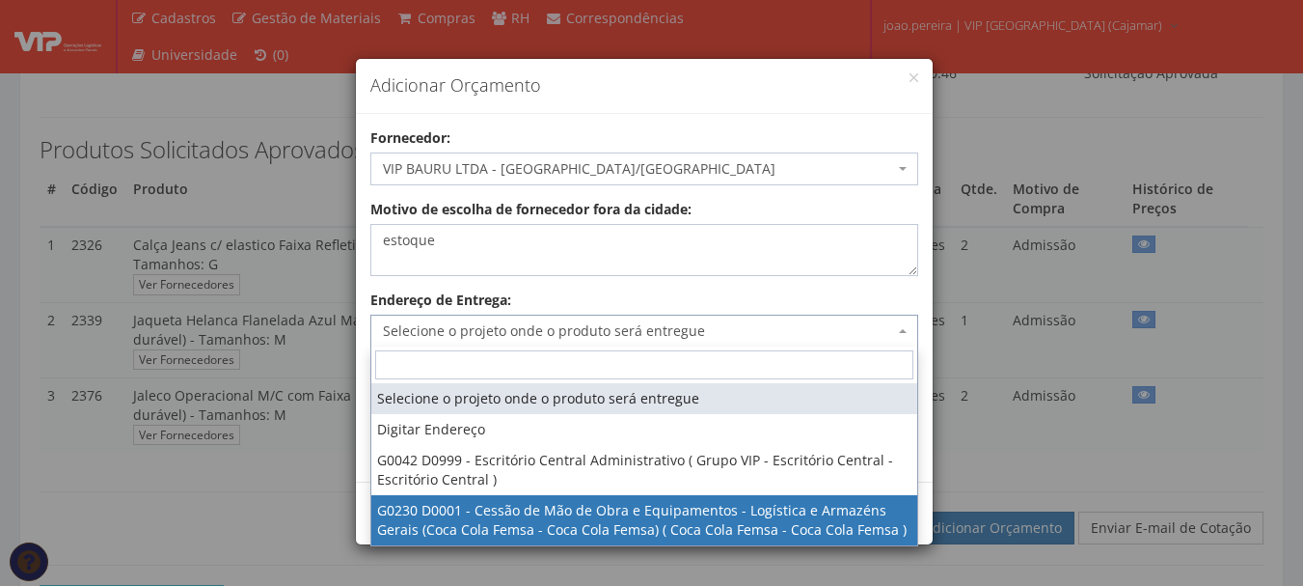
select select "230"
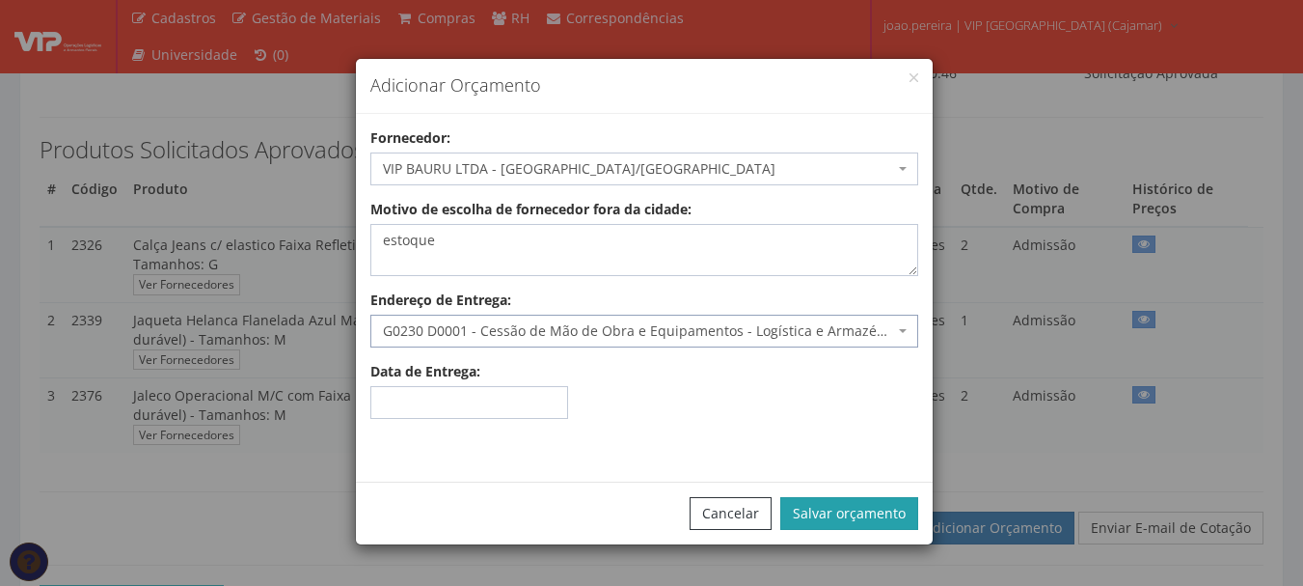
click at [880, 521] on button "Salvar orçamento" at bounding box center [849, 513] width 138 height 33
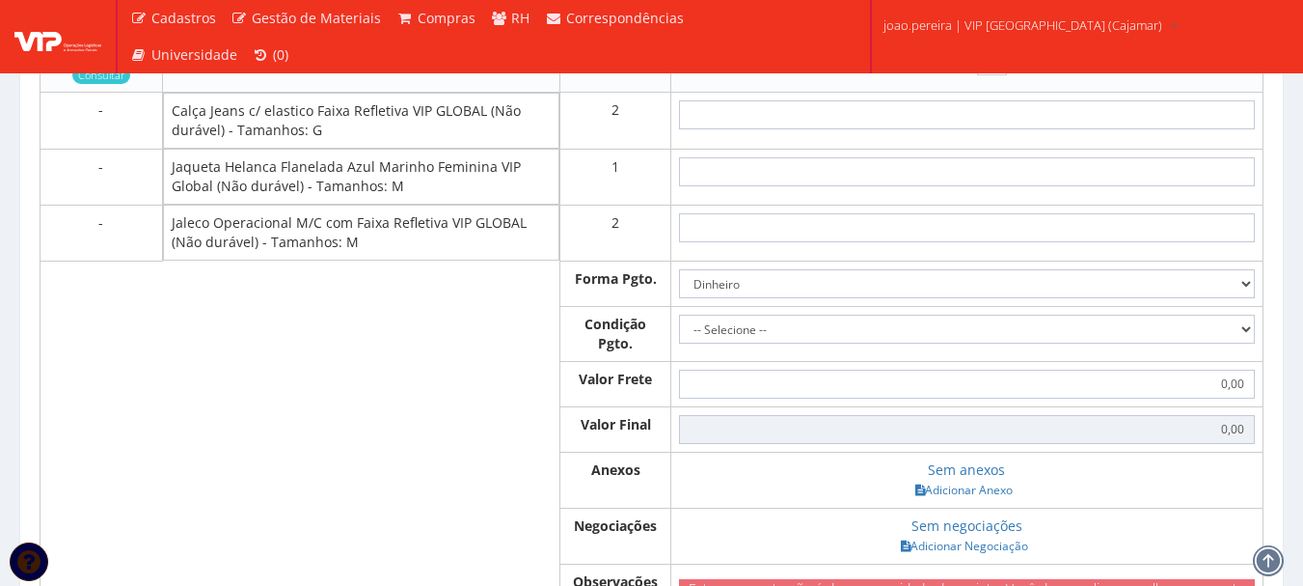
scroll to position [868, 0]
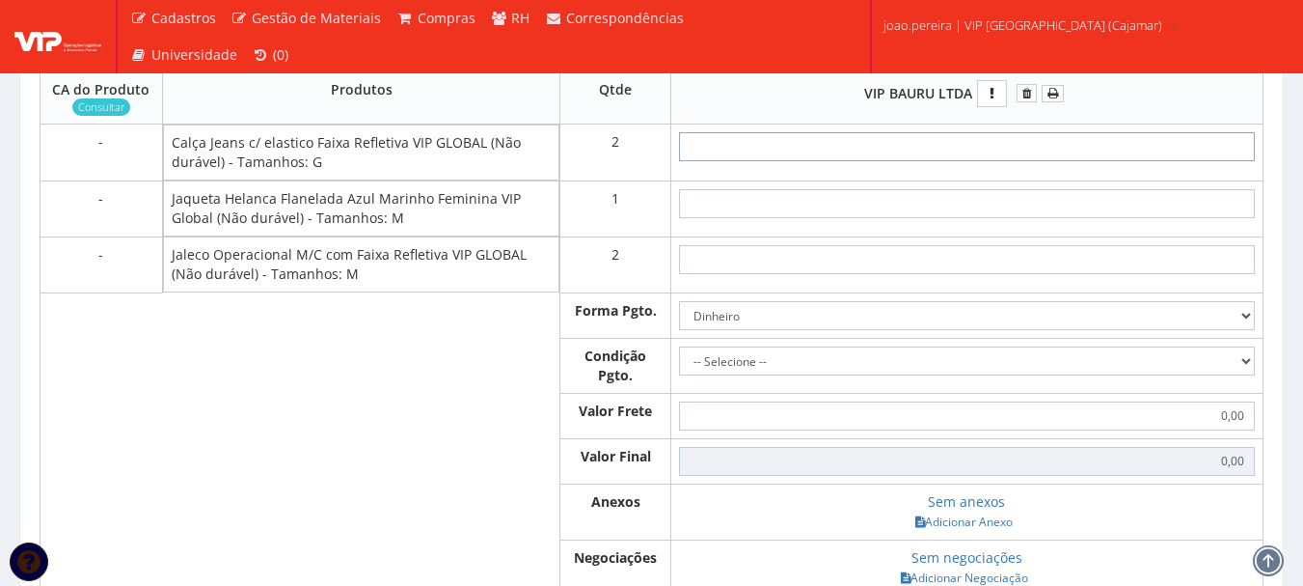
click at [993, 158] on input "text" at bounding box center [967, 146] width 576 height 29
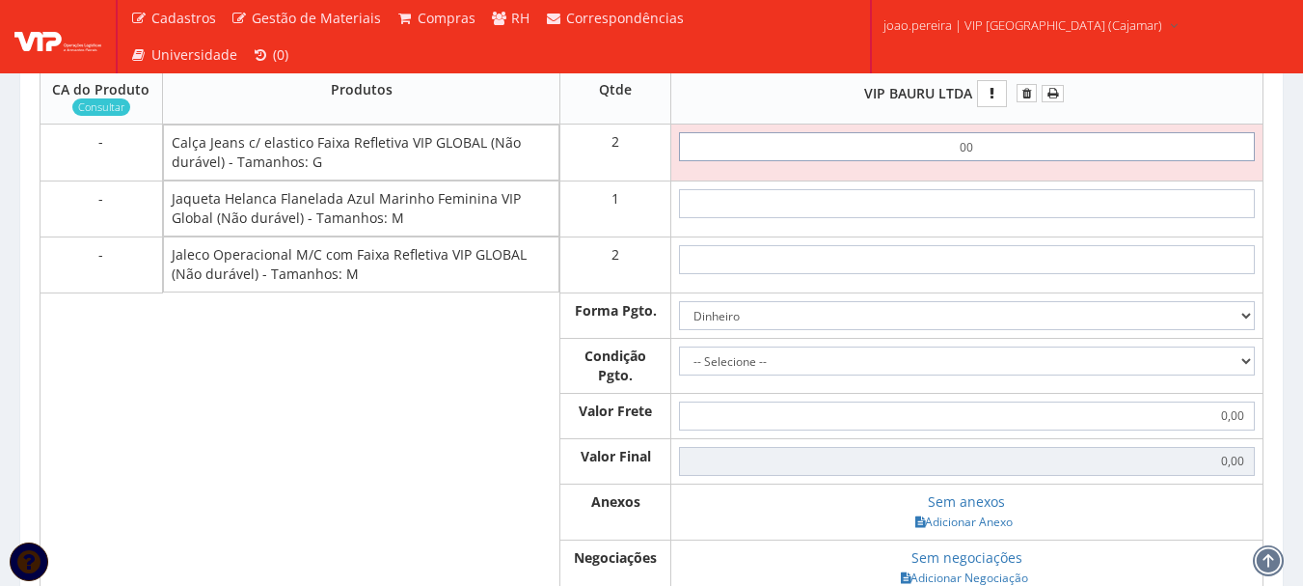
type input "0,01"
type input "0,02"
type input "0,01"
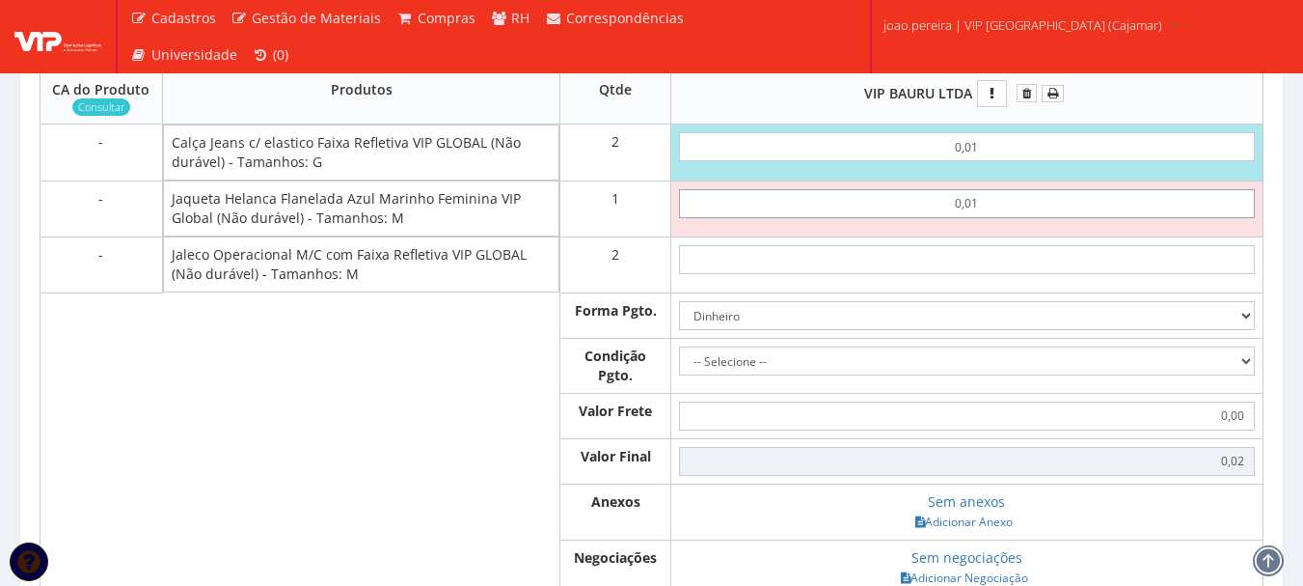
type input "0,01"
type input "0,03"
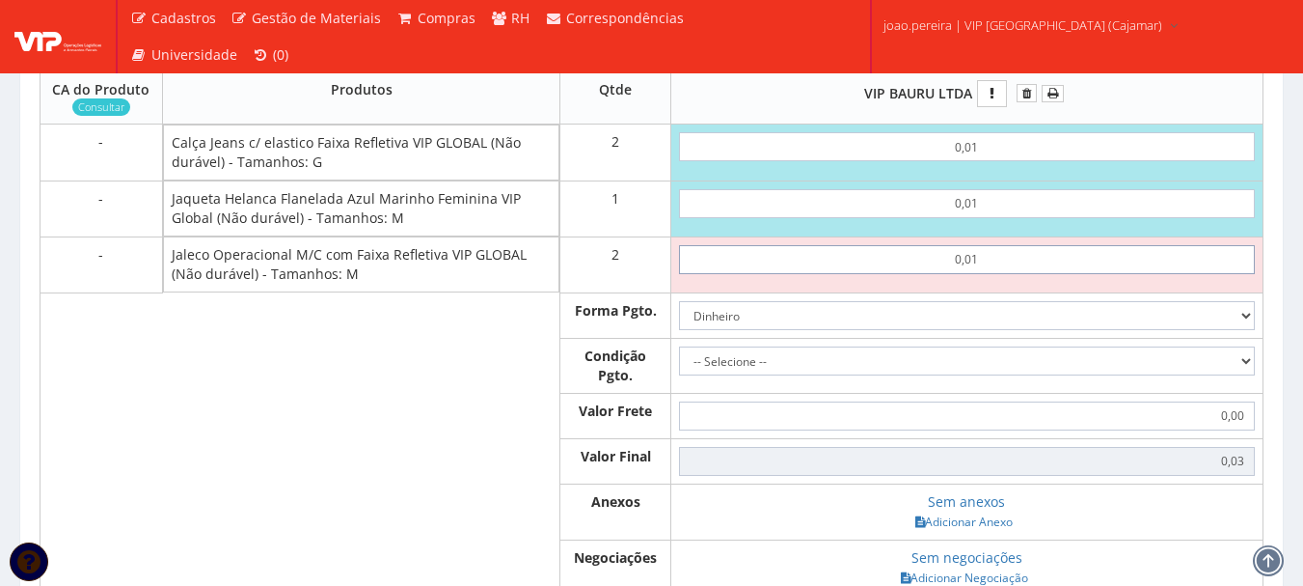
type input "0,01"
type input "0,05"
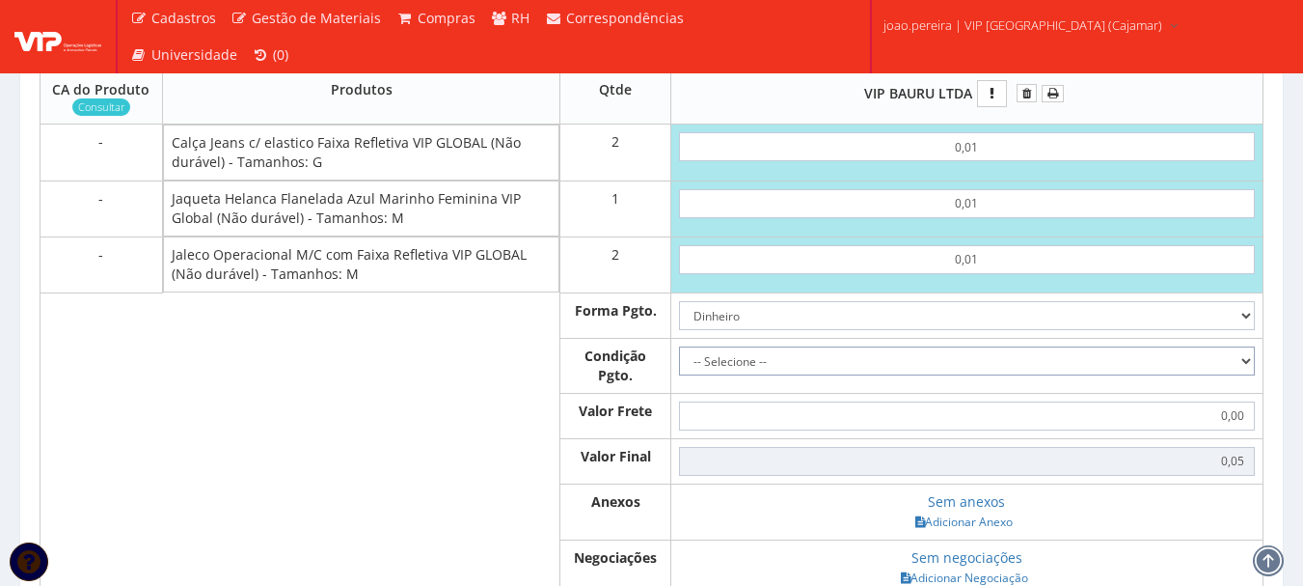
click at [1243, 375] on select "-- Selecione -- À vista 7 dias 10 dias" at bounding box center [967, 360] width 576 height 29
select select "0"
click at [679, 365] on select "-- Selecione -- À vista 7 dias 10 dias" at bounding box center [967, 360] width 576 height 29
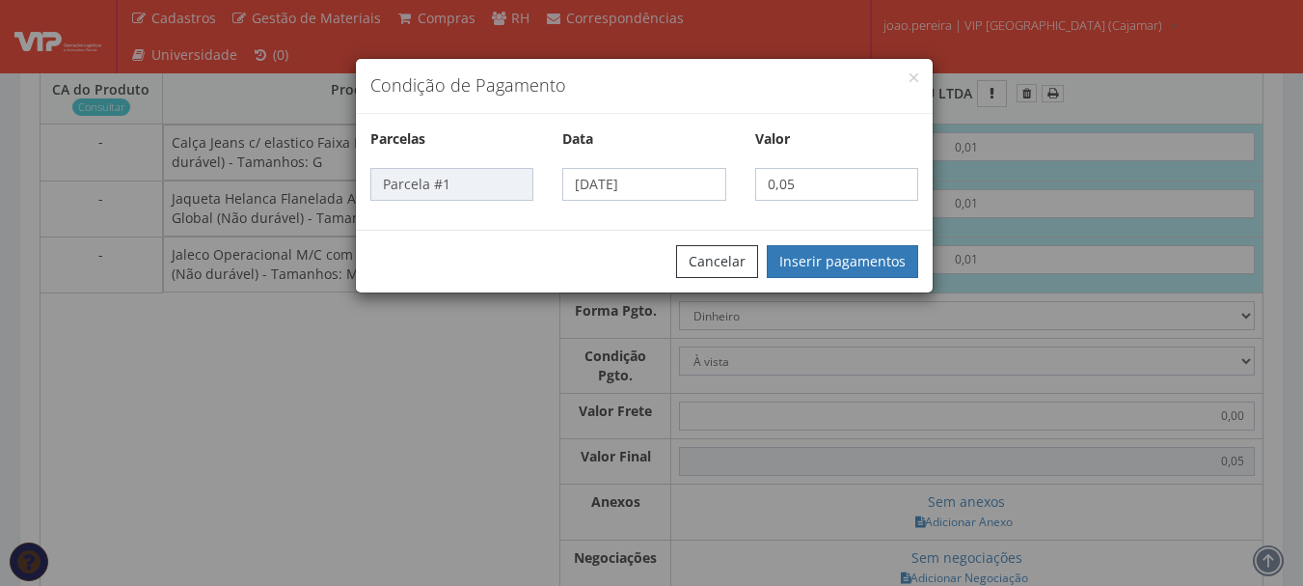
click at [977, 537] on div "Condição de Pagamento Parcelas Data Valor Parcela #1 02/10/2025 0,05 Cancelar I…" at bounding box center [651, 293] width 1303 height 586
click at [853, 267] on button "Inserir pagamentos" at bounding box center [842, 261] width 151 height 33
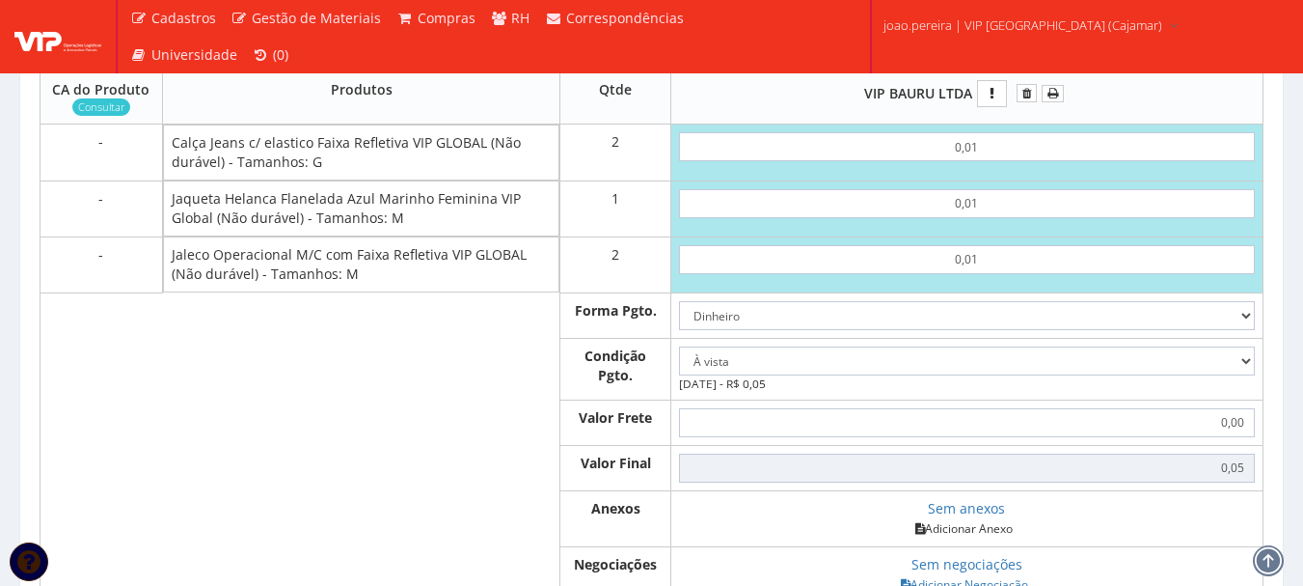
click at [996, 538] on link "Adicionar Anexo" at bounding box center [964, 528] width 109 height 20
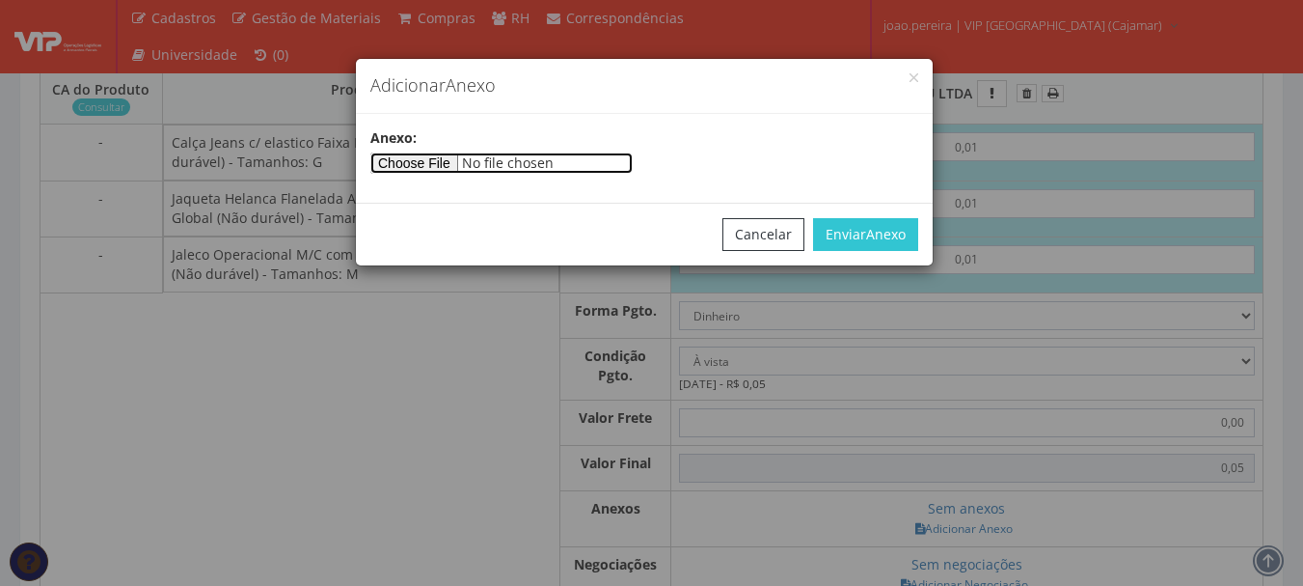
click at [460, 166] on input"] "file" at bounding box center [501, 162] width 262 height 21
type input"] "C:\fakepath\PEDIDOS SEM NOTA FISCAL ESTOQUE.docx"
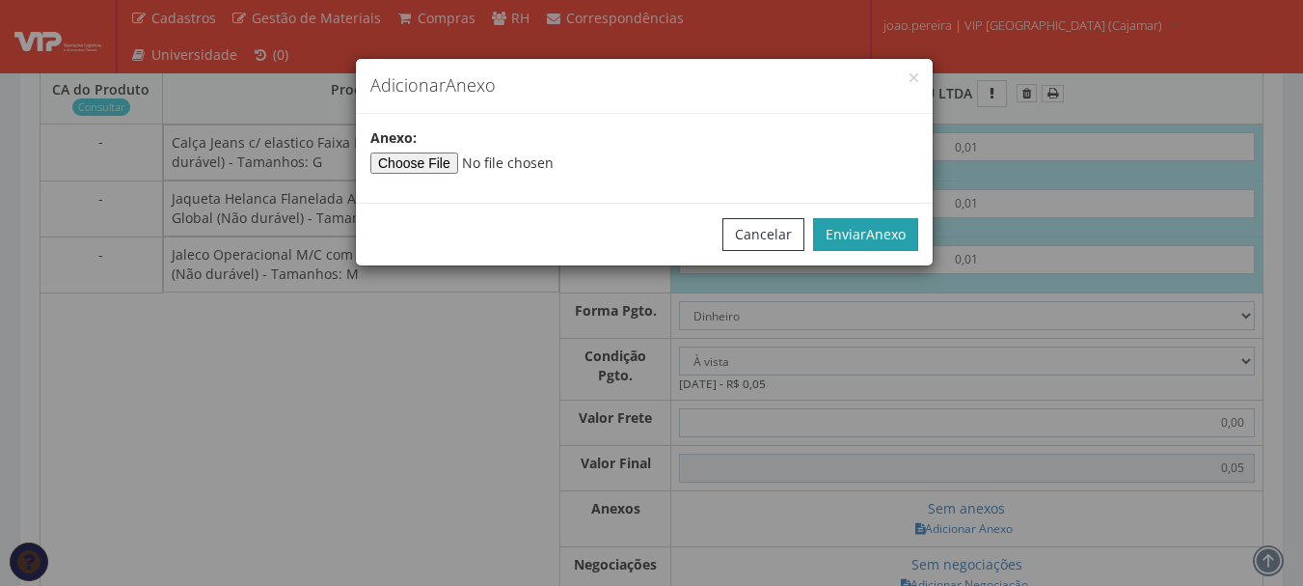
click at [901, 228] on span "Anexo" at bounding box center [886, 234] width 40 height 18
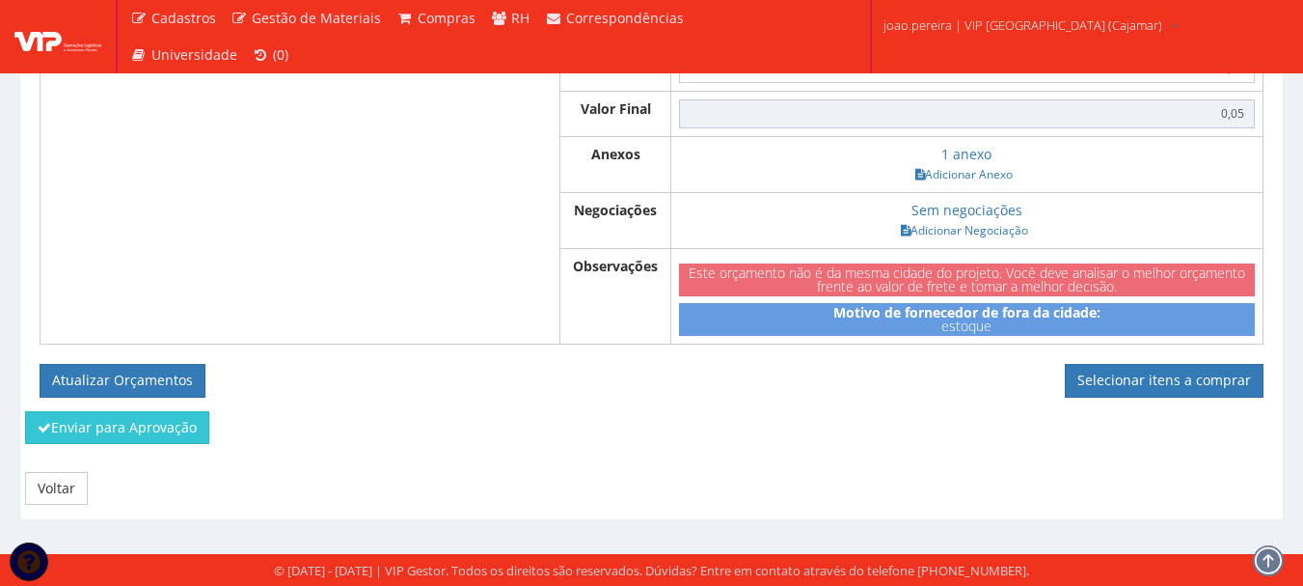
scroll to position [1242, 0]
click at [118, 377] on button "Atualizar Orçamentos" at bounding box center [123, 380] width 166 height 33
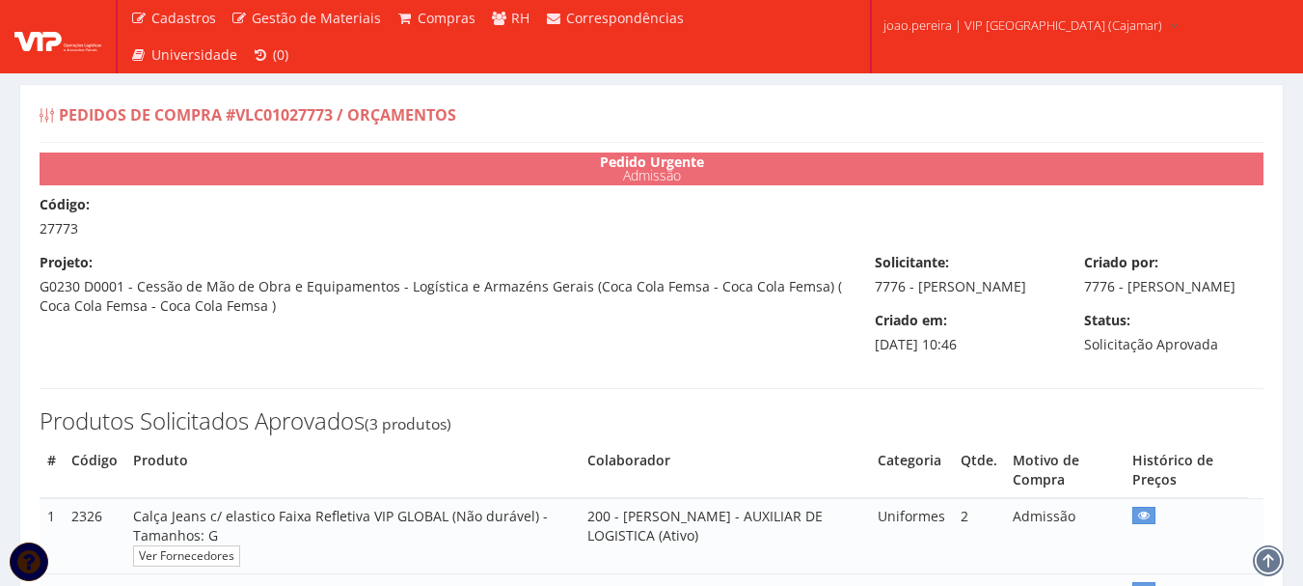
select select "0"
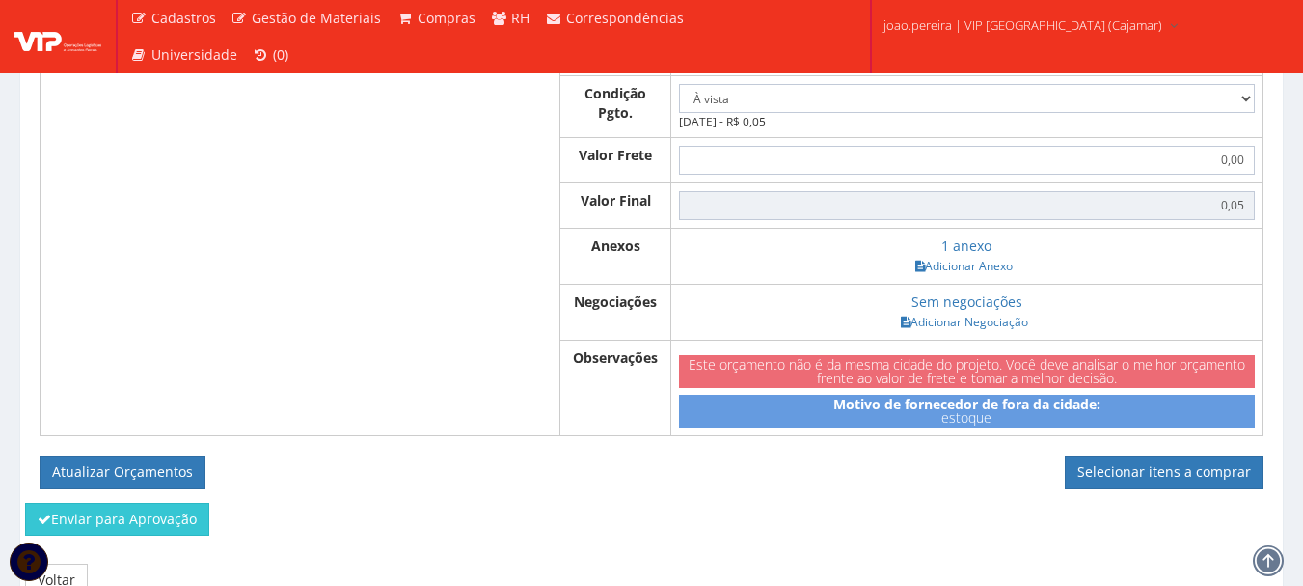
scroll to position [1172, 0]
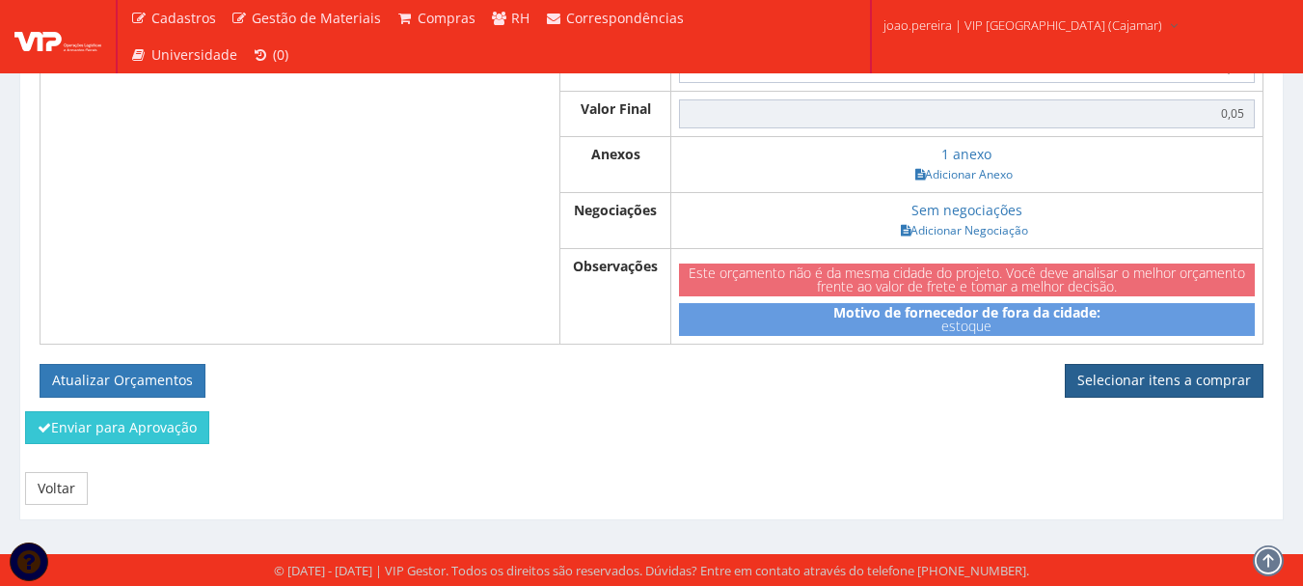
click at [1135, 372] on link "Selecionar itens a comprar" at bounding box center [1164, 380] width 199 height 33
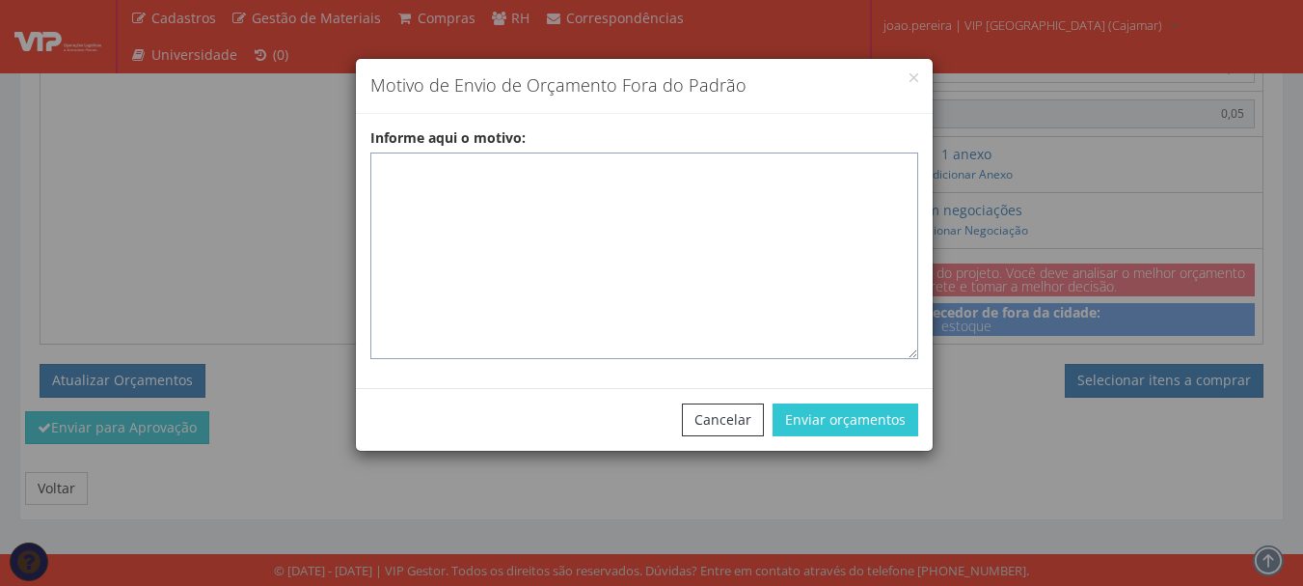
click at [381, 168] on textarea "Informe aqui o motivo:" at bounding box center [644, 255] width 548 height 206
paste textarea "EPIS ou UNIFORMES - Pedido de compra para emissão de ficha de EPIS ou Uniformes…"
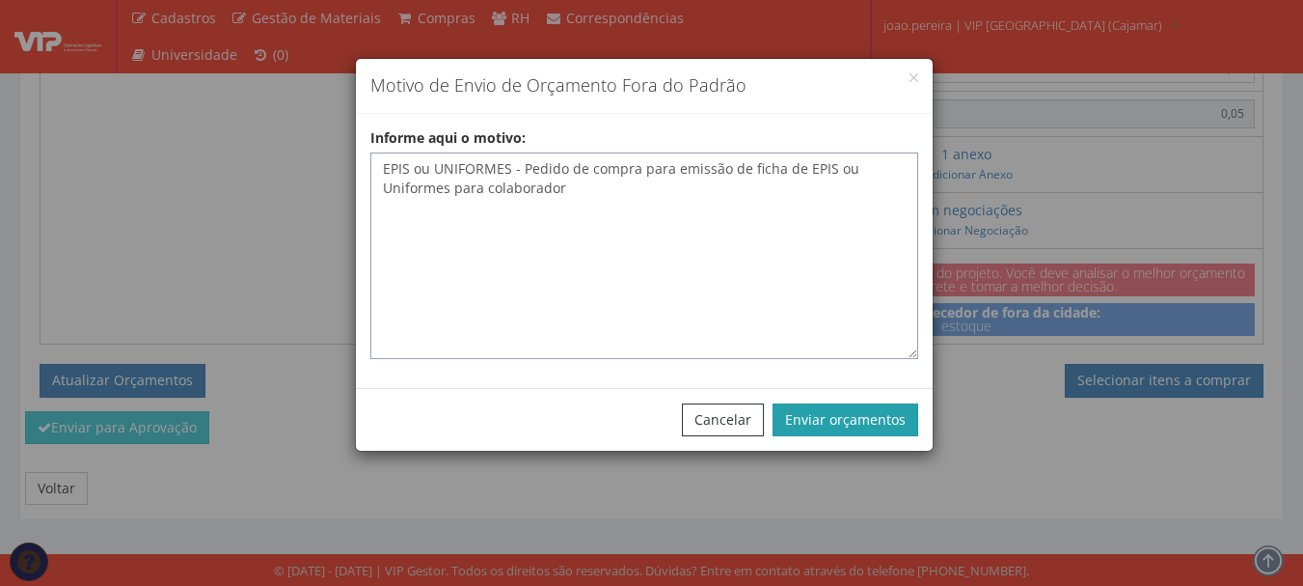
type textarea "EPIS ou UNIFORMES - Pedido de compra para emissão de ficha de EPIS ou Uniformes…"
click at [858, 405] on button "Enviar orçamentos" at bounding box center [846, 419] width 146 height 33
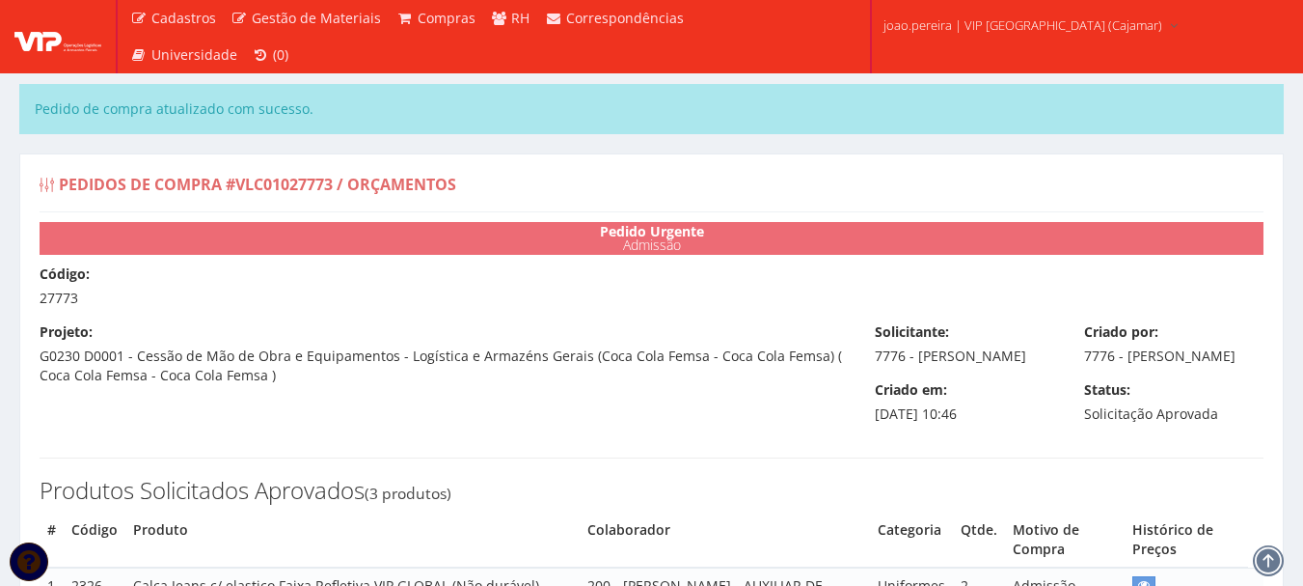
select select "0"
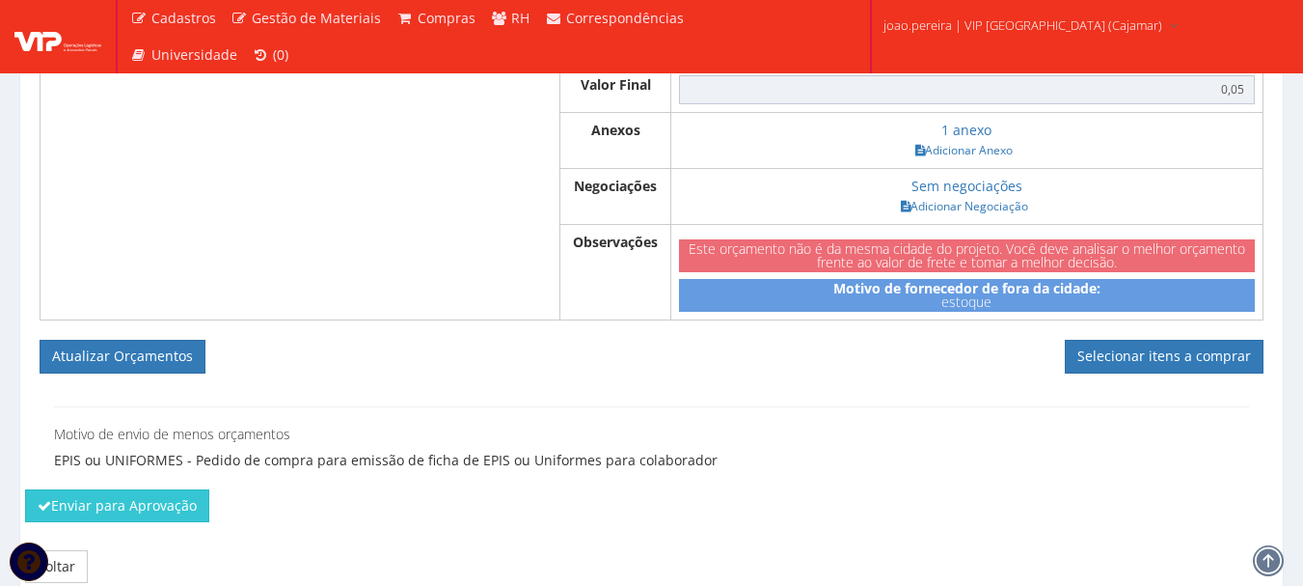
scroll to position [1344, 0]
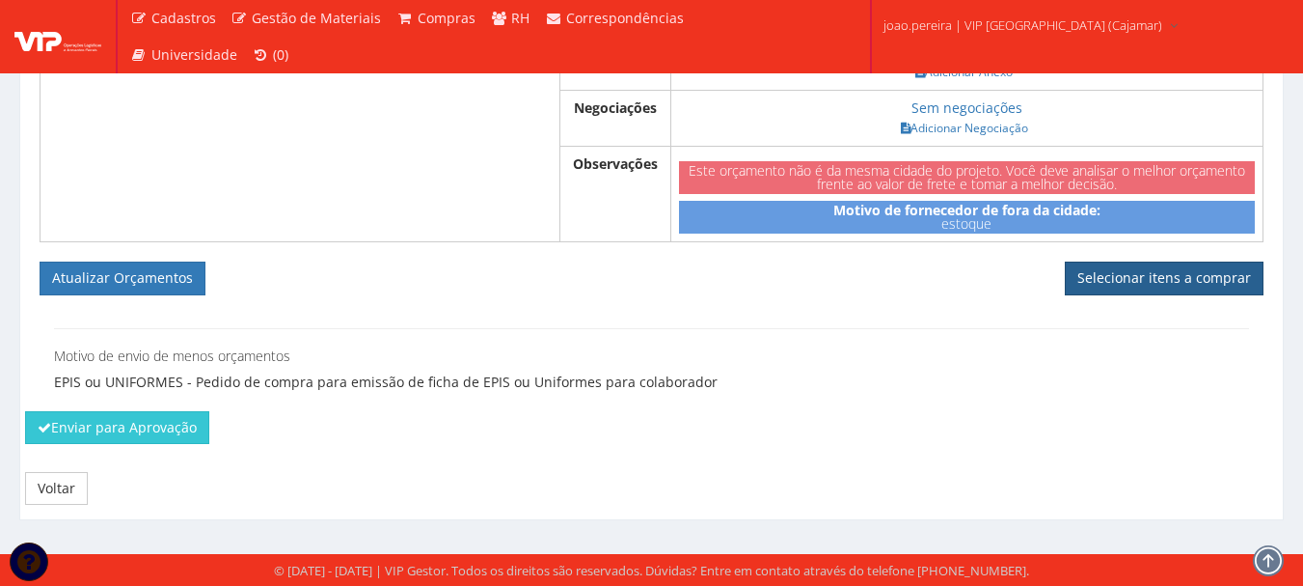
click at [1181, 271] on link "Selecionar itens a comprar" at bounding box center [1164, 277] width 199 height 33
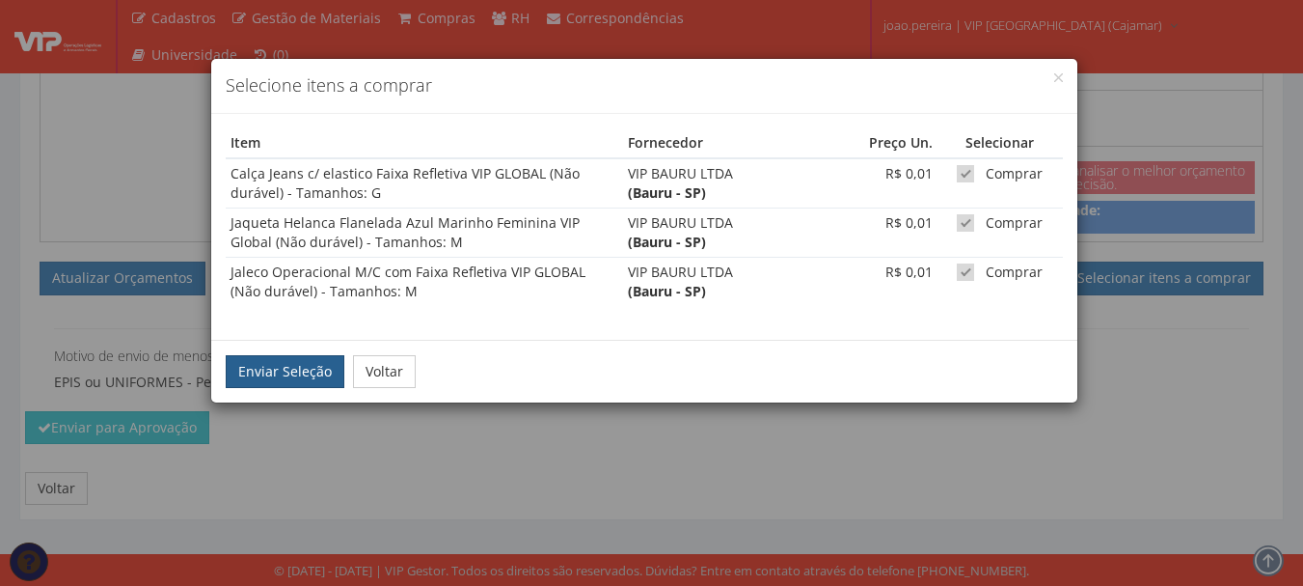
click at [282, 368] on button "Enviar Seleção" at bounding box center [285, 371] width 119 height 33
